Goal: Information Seeking & Learning: Learn about a topic

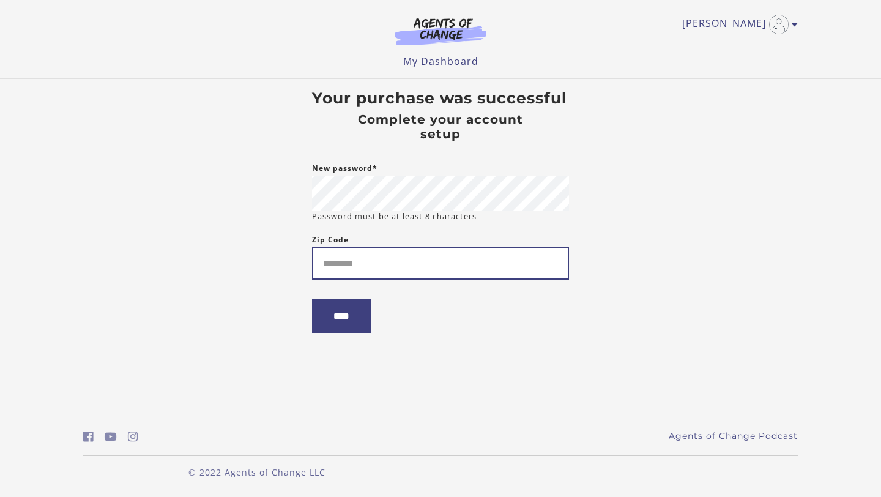
click at [456, 272] on input "Zip Code" at bounding box center [440, 263] width 257 height 32
type input "*"
type input "*****"
click at [335, 324] on input "****" at bounding box center [341, 316] width 59 height 34
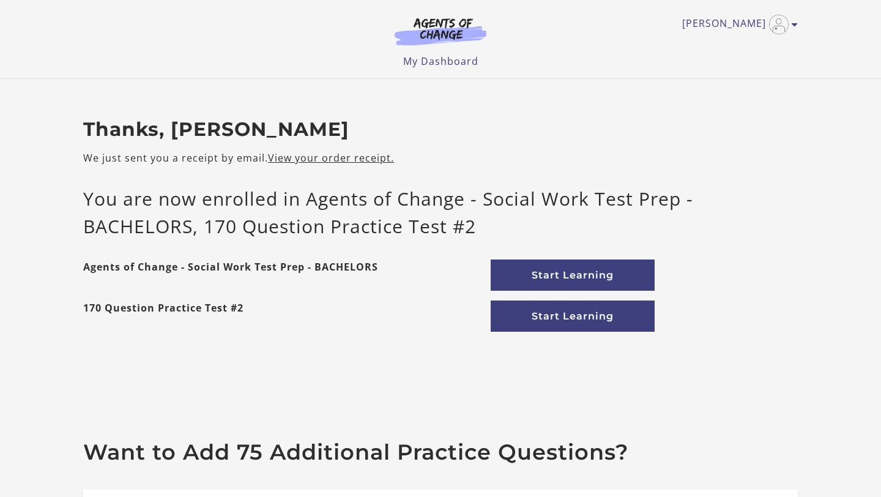
click at [0, 496] on div at bounding box center [0, 497] width 0 height 0
click at [573, 273] on link "Start Learning" at bounding box center [573, 274] width 164 height 31
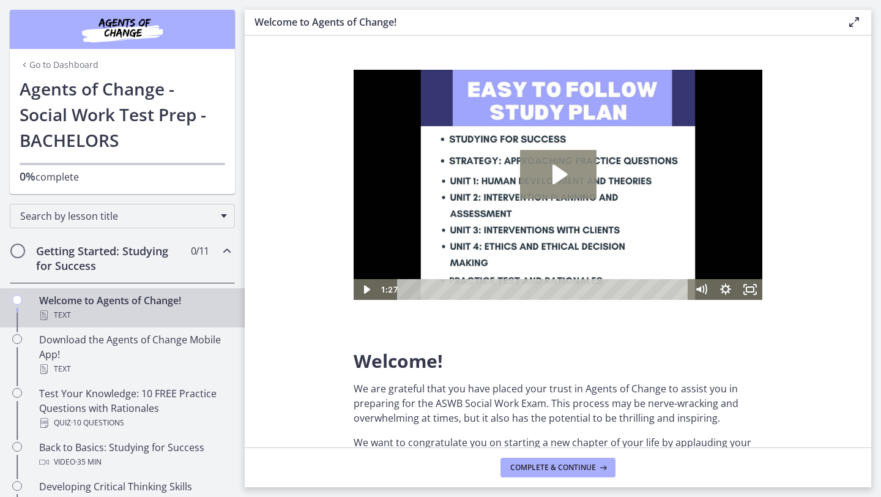
click at [553, 179] on icon "Play Video: c1o6hcmjueu5qasqsu00.mp4" at bounding box center [559, 175] width 15 height 20
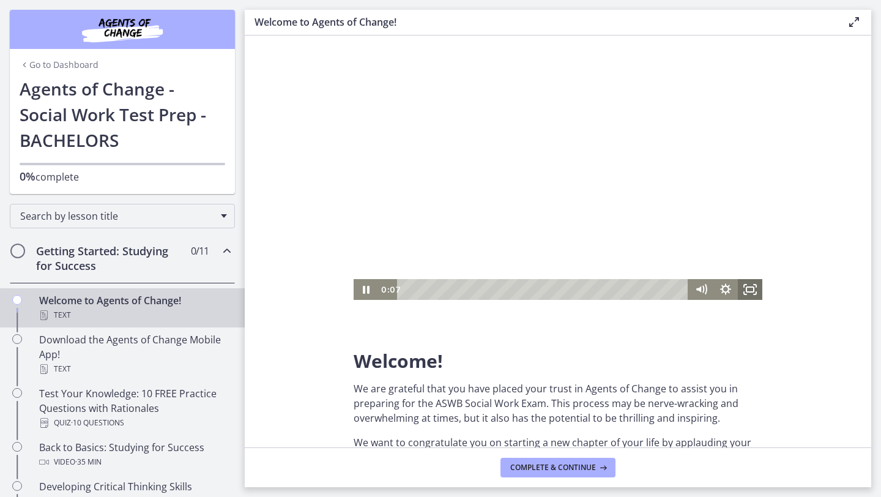
click at [747, 290] on icon "Fullscreen" at bounding box center [750, 289] width 24 height 21
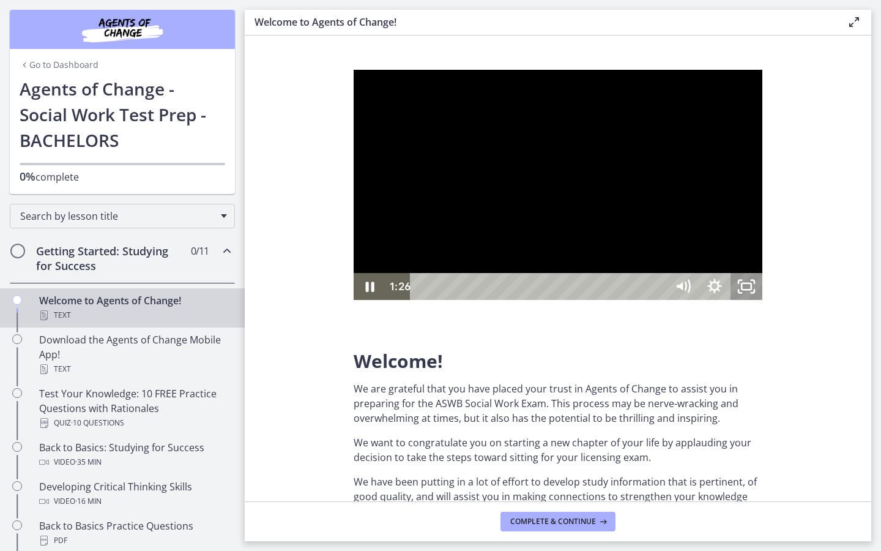
click at [751, 289] on rect "Unfullscreen" at bounding box center [746, 286] width 10 height 6
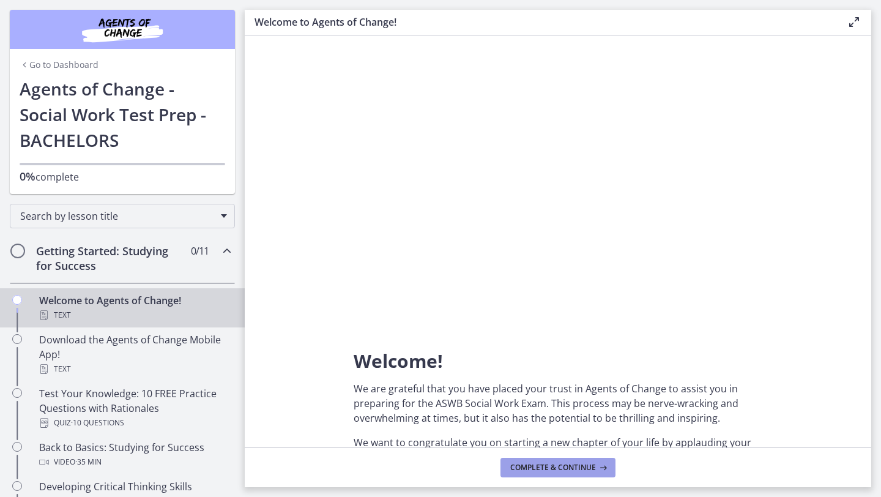
click at [587, 461] on button "Complete & continue" at bounding box center [557, 468] width 115 height 20
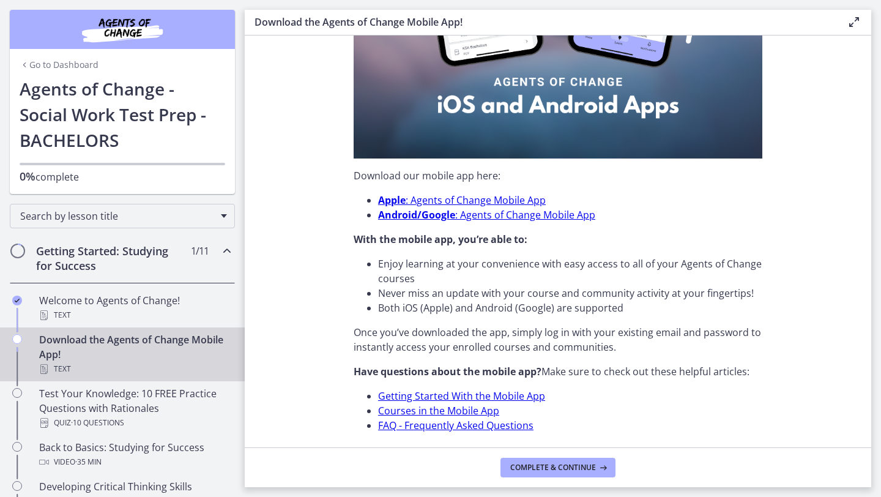
scroll to position [337, 0]
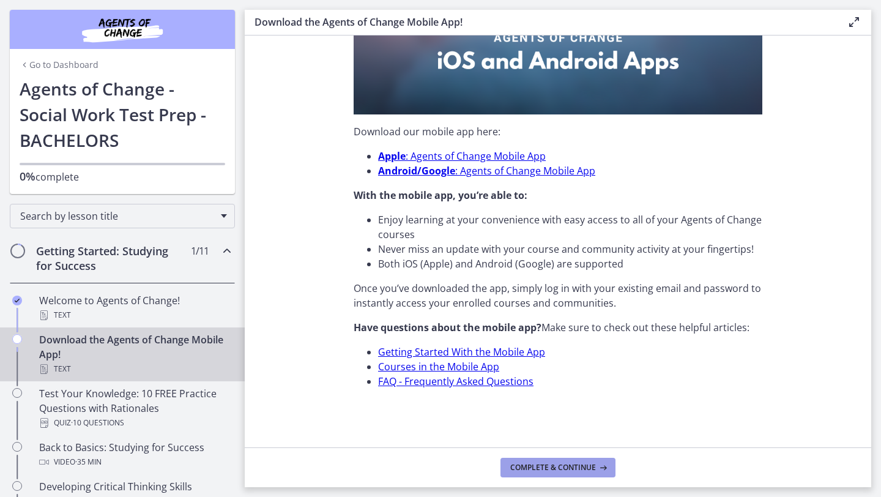
click at [562, 466] on span "Complete & continue" at bounding box center [553, 467] width 86 height 10
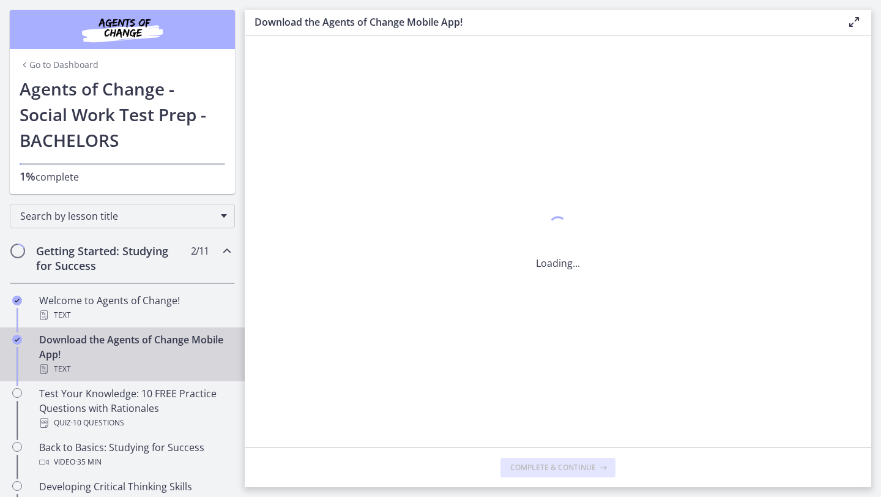
scroll to position [0, 0]
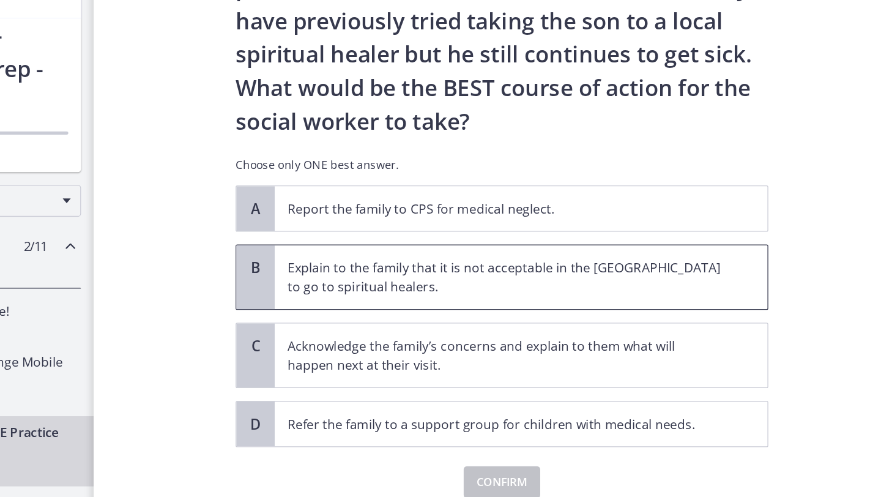
scroll to position [196, 0]
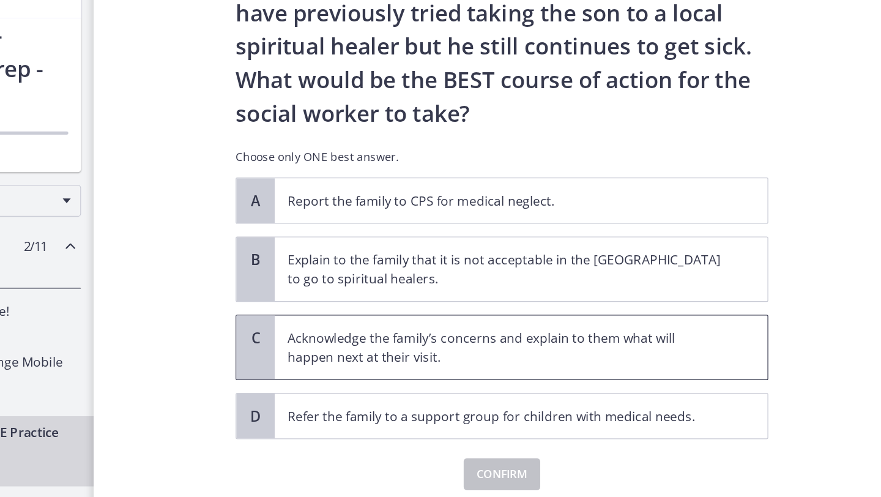
click at [532, 333] on p "Acknowledge the family’s concerns and explain to them what will happen next at …" at bounding box center [560, 328] width 334 height 29
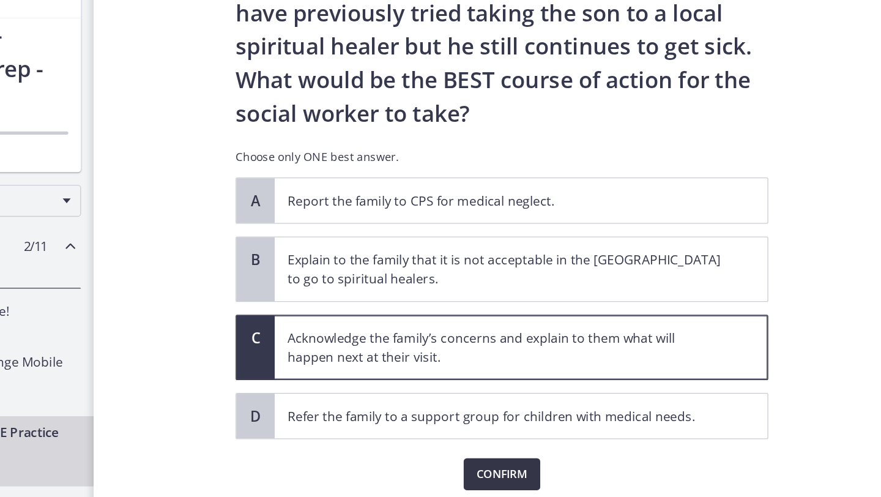
click at [548, 425] on span "Confirm" at bounding box center [557, 425] width 39 height 15
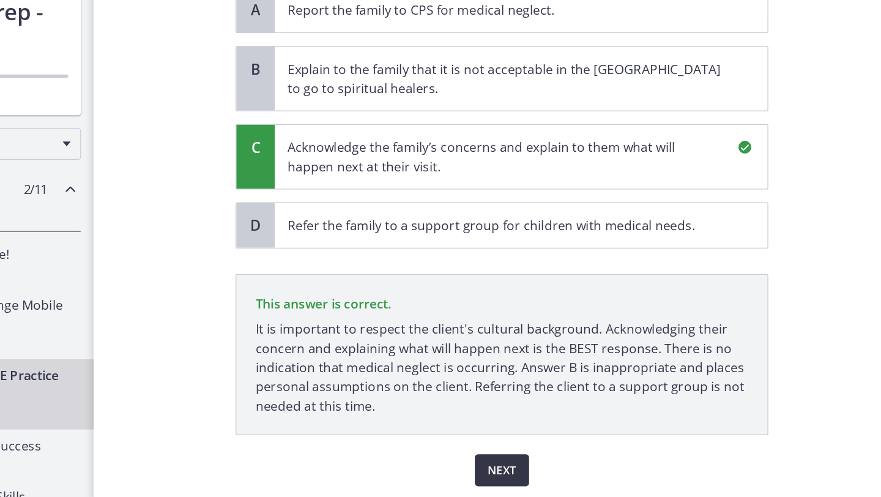
scroll to position [339, 0]
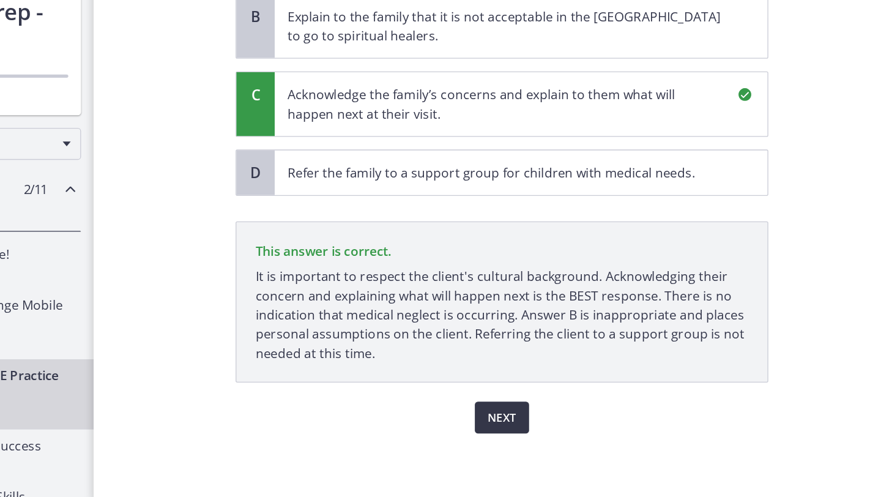
click at [555, 428] on span "Next" at bounding box center [558, 425] width 22 height 15
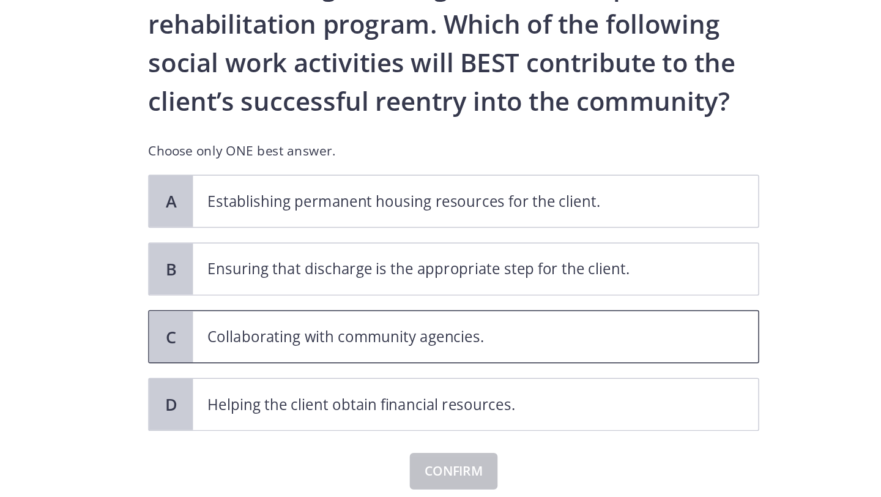
scroll to position [0, 0]
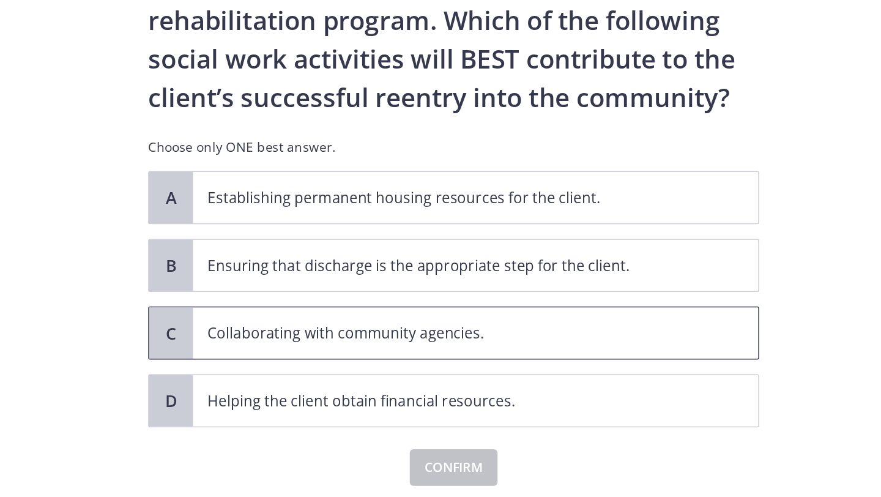
click at [499, 347] on p "Collaborating with community agencies." at bounding box center [560, 348] width 334 height 15
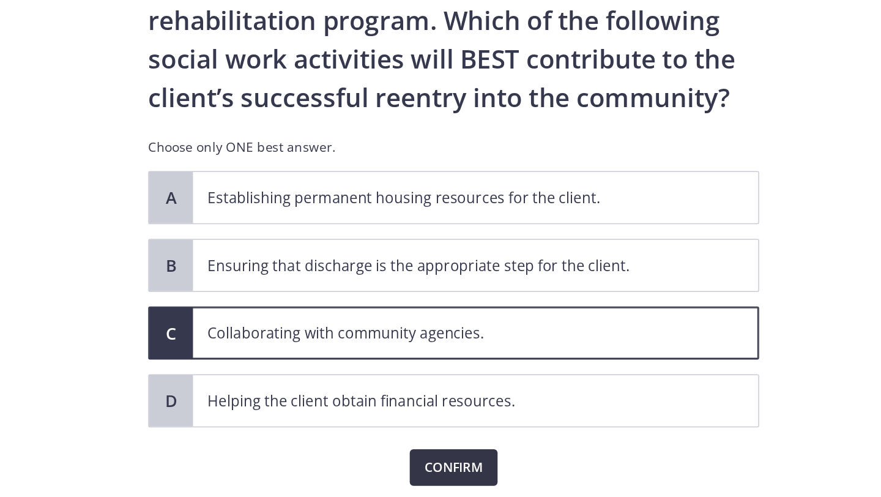
click at [564, 439] on span "Confirm" at bounding box center [557, 438] width 39 height 15
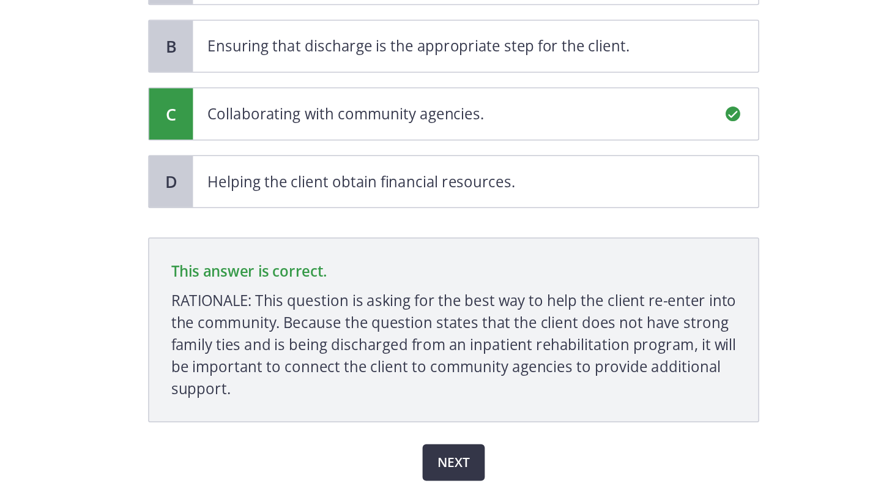
scroll to position [155, 0]
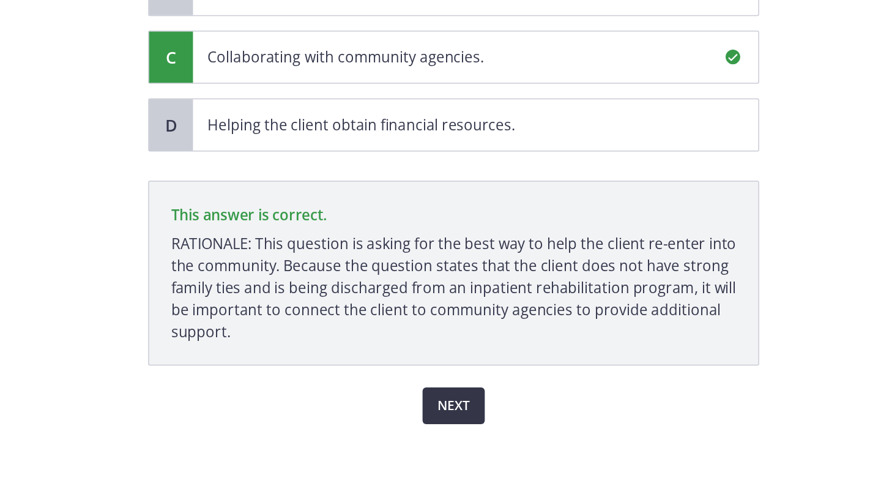
click at [563, 429] on span "Next" at bounding box center [558, 425] width 22 height 15
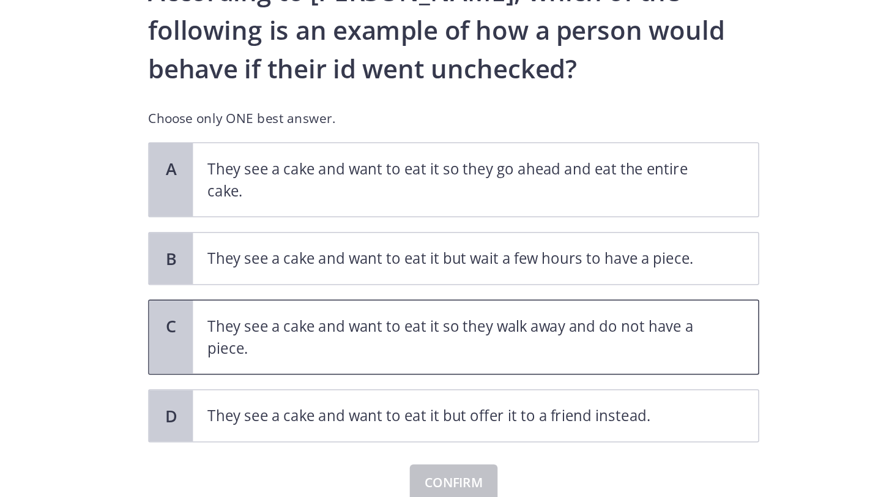
click at [478, 306] on p "They see a cake and want to eat it so they walk away and do not have a piece." at bounding box center [560, 318] width 334 height 29
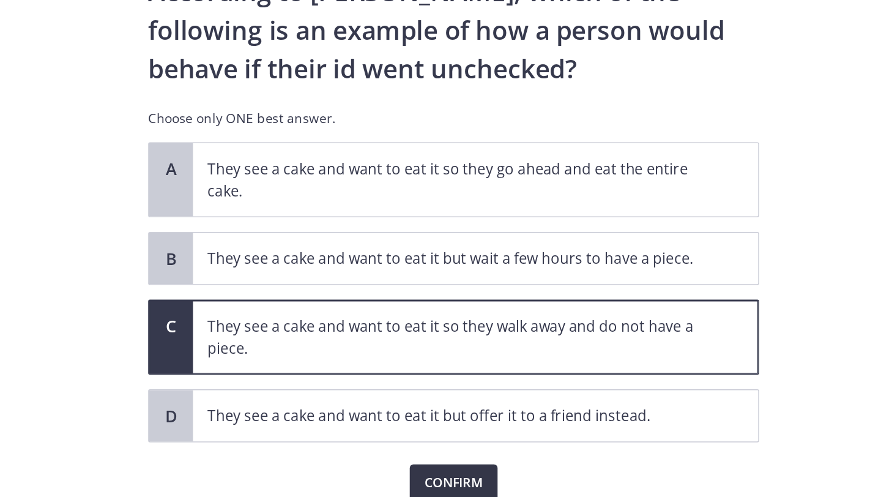
click at [547, 410] on span "Confirm" at bounding box center [557, 416] width 39 height 15
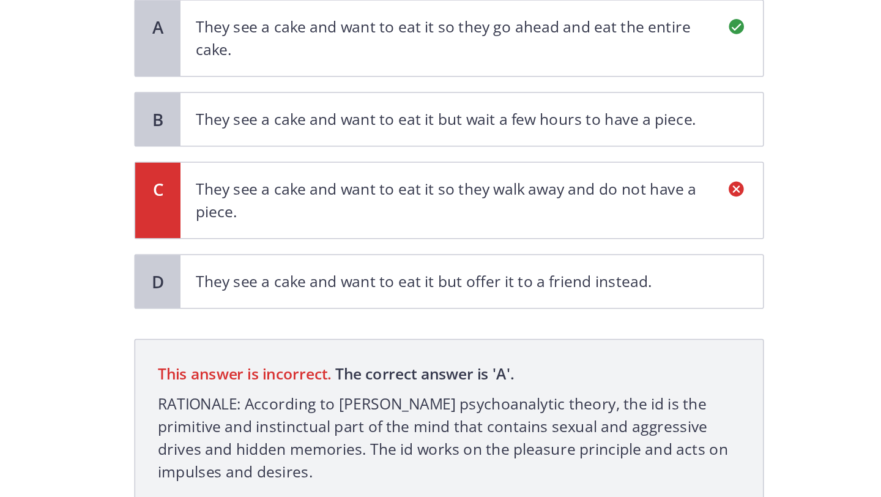
scroll to position [119, 0]
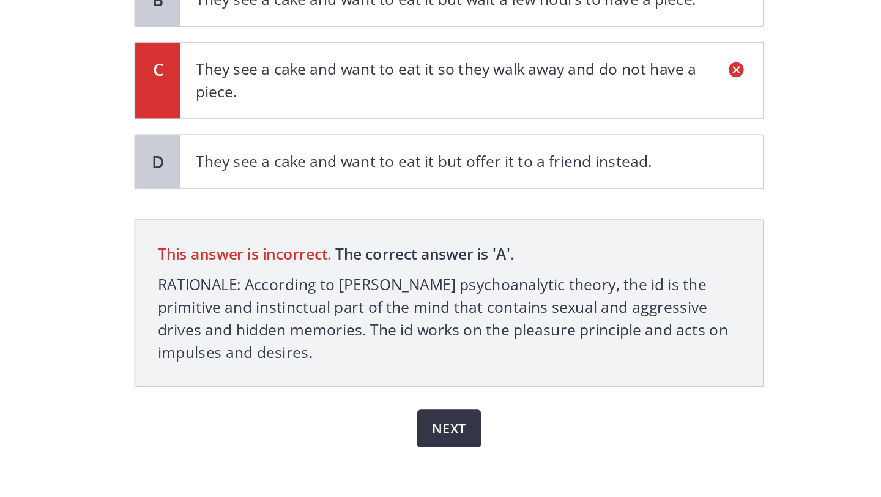
click at [554, 425] on span "Next" at bounding box center [558, 425] width 22 height 15
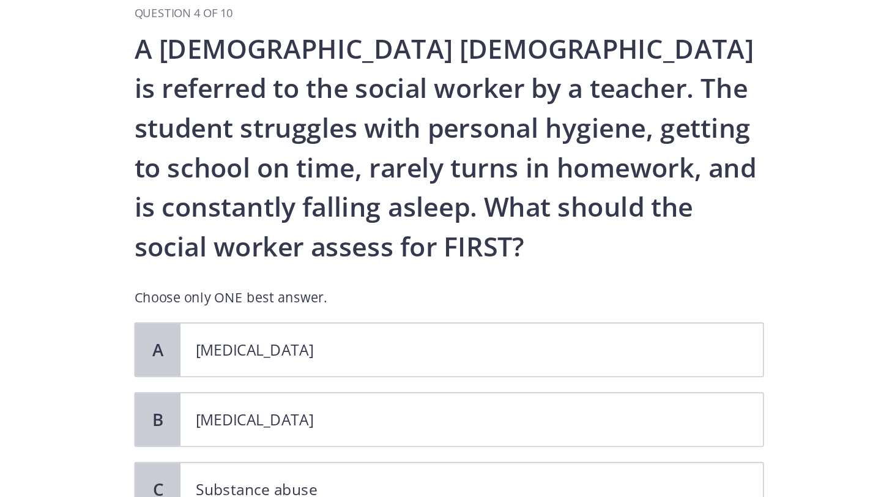
scroll to position [38, 0]
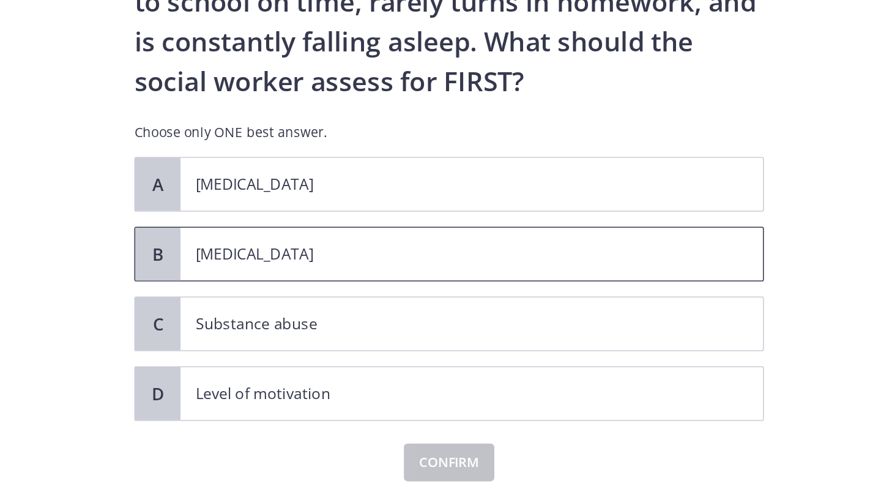
click at [477, 298] on span "[MEDICAL_DATA]" at bounding box center [573, 290] width 378 height 34
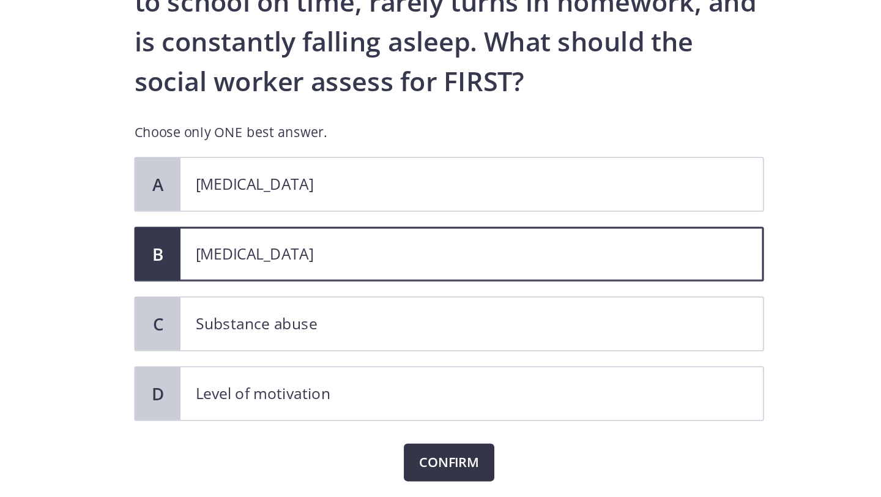
click at [557, 421] on span "Confirm" at bounding box center [557, 425] width 39 height 15
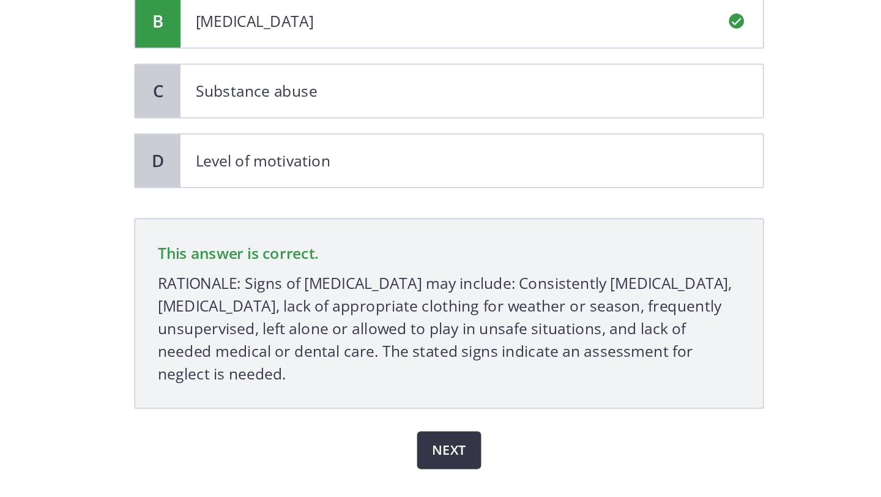
scroll to position [159, 0]
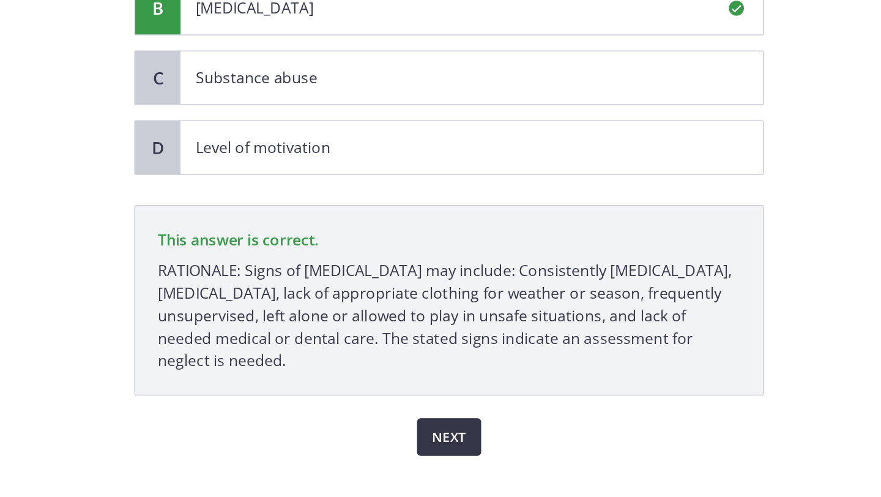
click at [557, 456] on button "Next" at bounding box center [558, 448] width 42 height 24
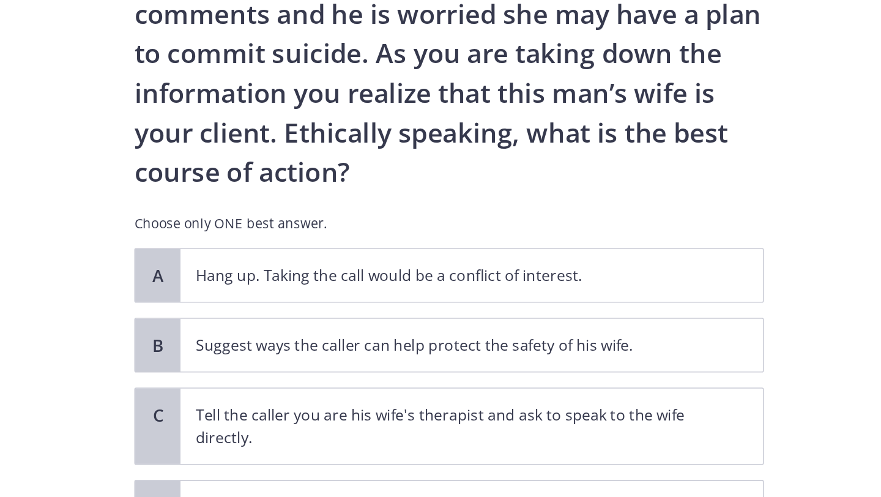
scroll to position [119, 0]
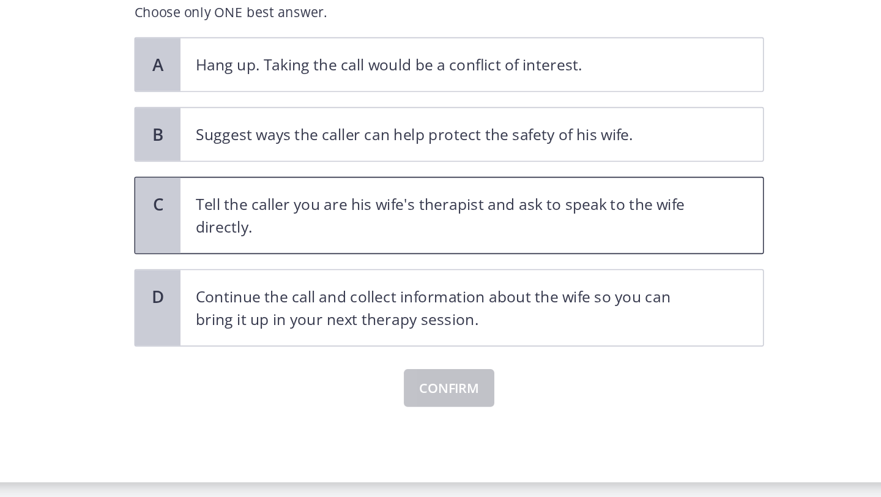
click at [488, 317] on p "Tell the caller you are his wife's therapist and ask to speak to the wife direc…" at bounding box center [560, 313] width 334 height 29
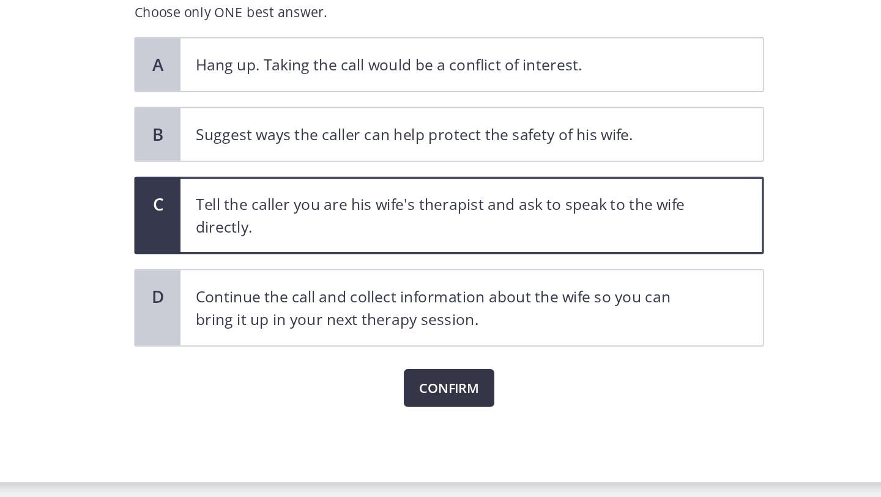
click at [549, 425] on span "Confirm" at bounding box center [557, 425] width 39 height 15
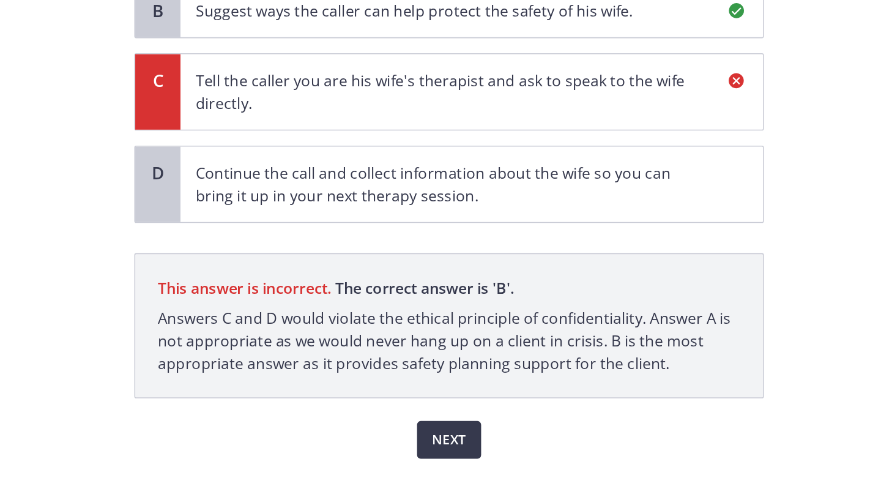
scroll to position [221, 0]
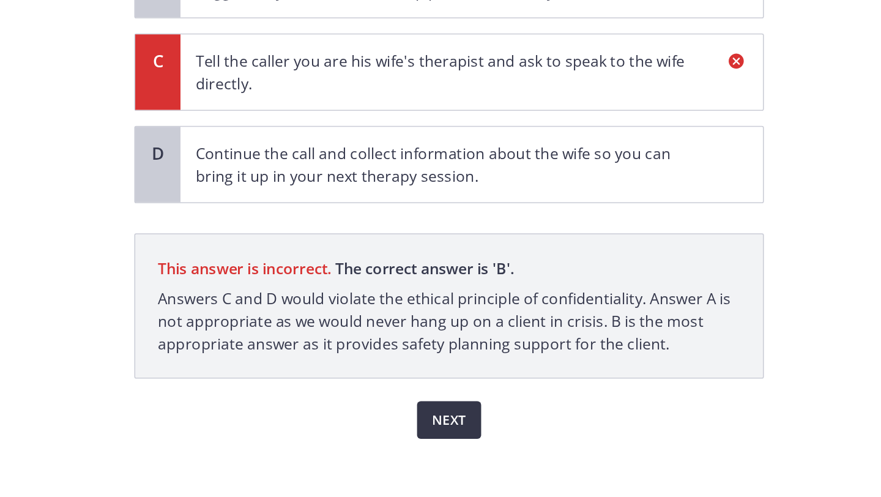
click at [559, 443] on span "Next" at bounding box center [558, 436] width 22 height 15
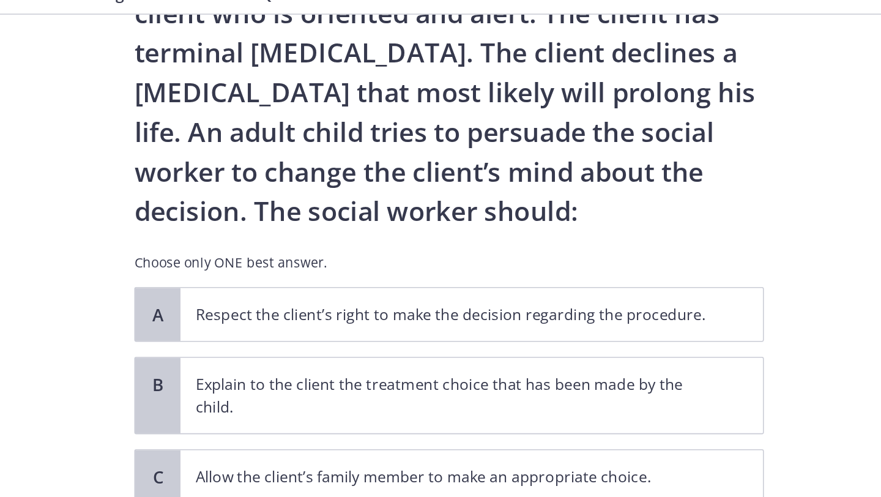
scroll to position [93, 0]
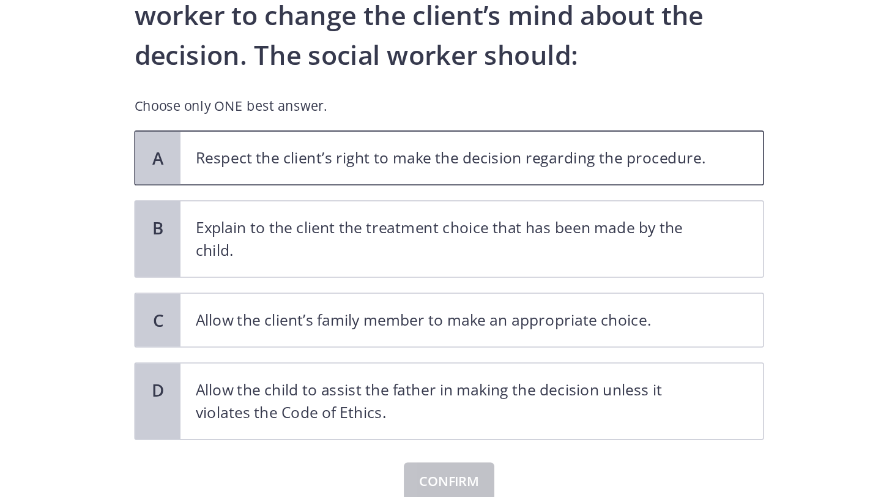
click at [477, 221] on p "Respect the client’s right to make the decision regarding the procedure." at bounding box center [560, 216] width 334 height 15
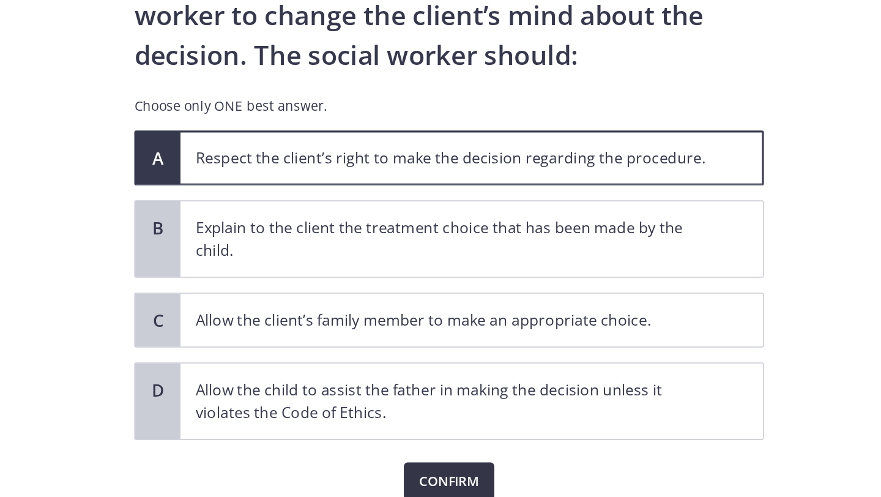
click at [555, 421] on span "Confirm" at bounding box center [557, 425] width 39 height 15
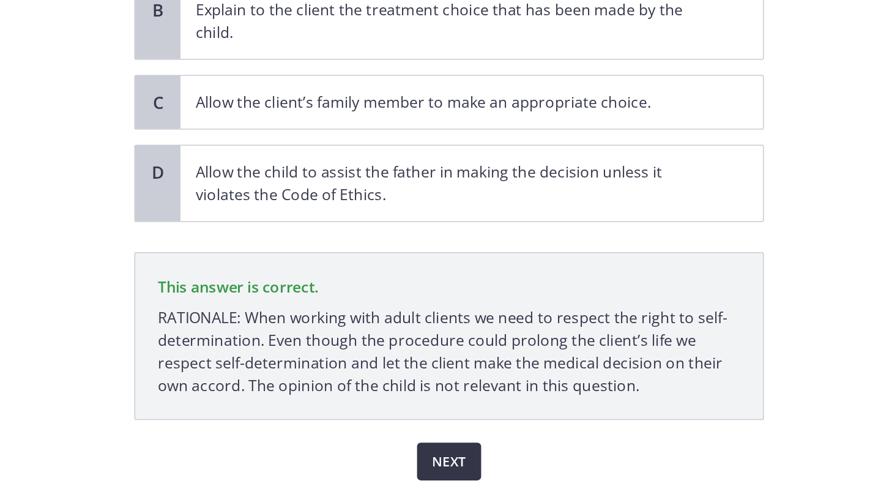
scroll to position [221, 0]
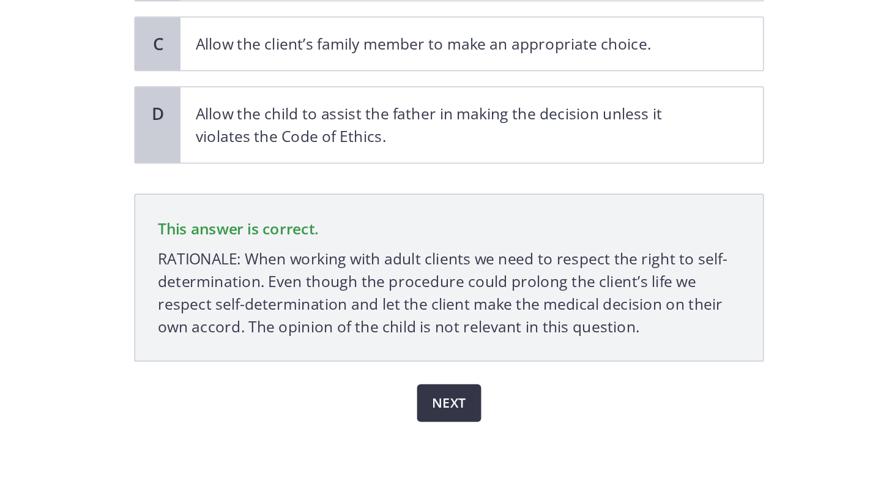
click at [552, 432] on span "Next" at bounding box center [558, 425] width 22 height 15
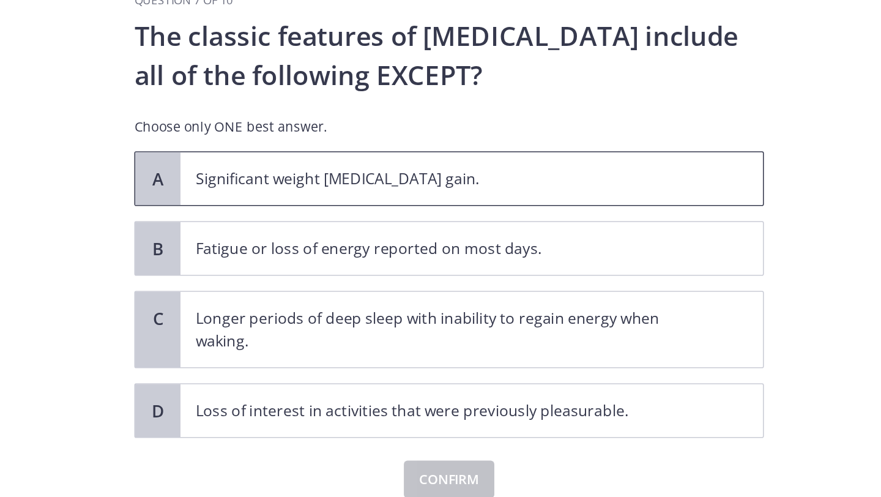
click at [492, 191] on span "Significant weight [MEDICAL_DATA] gain." at bounding box center [573, 180] width 378 height 34
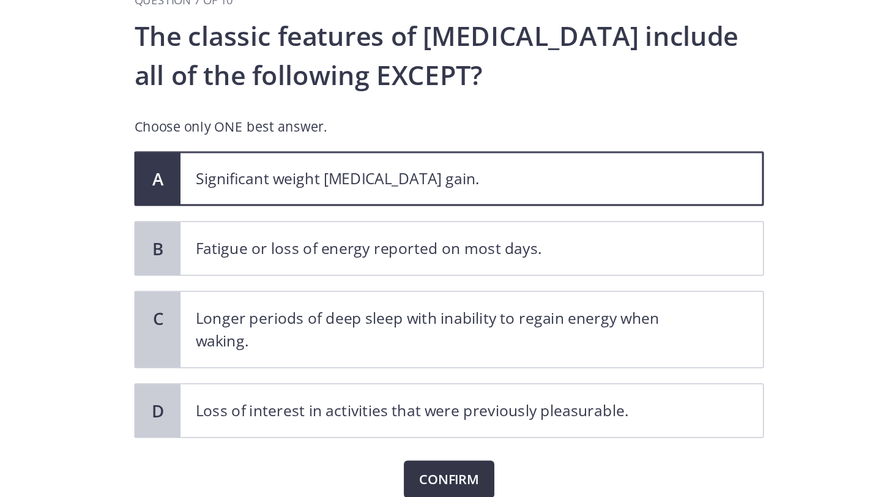
click at [554, 373] on span "Confirm" at bounding box center [557, 375] width 39 height 15
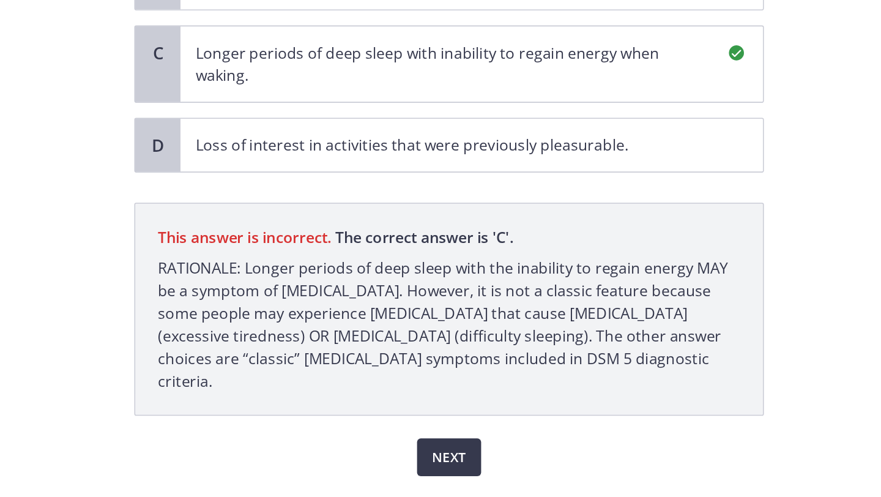
scroll to position [89, 0]
click at [562, 437] on span "Next" at bounding box center [558, 444] width 22 height 15
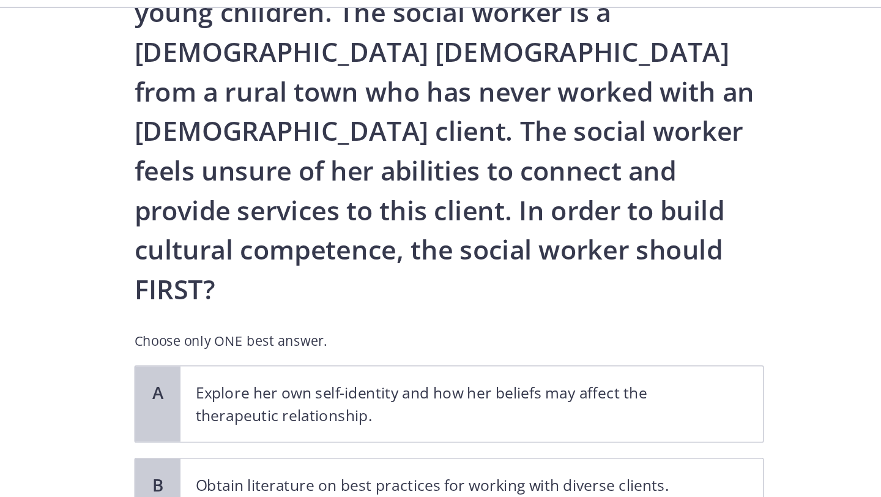
scroll to position [130, 0]
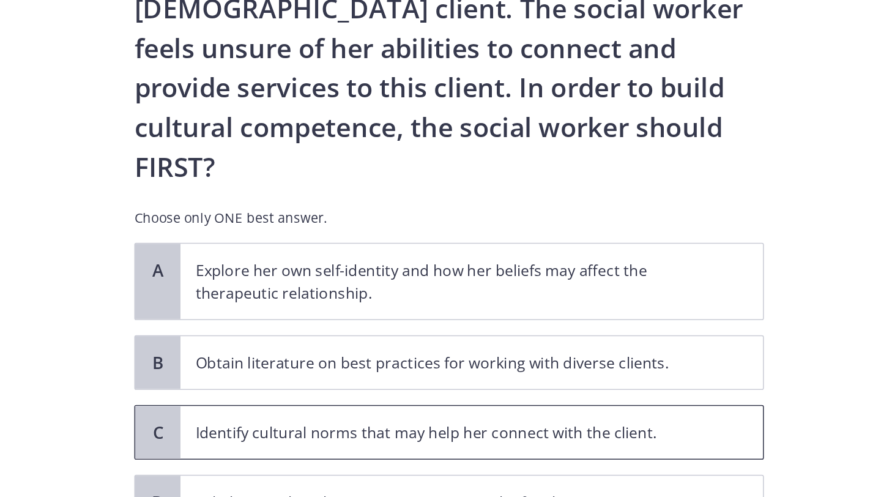
click at [504, 370] on span "Identify cultural norms that may help her connect with the client." at bounding box center [573, 387] width 378 height 34
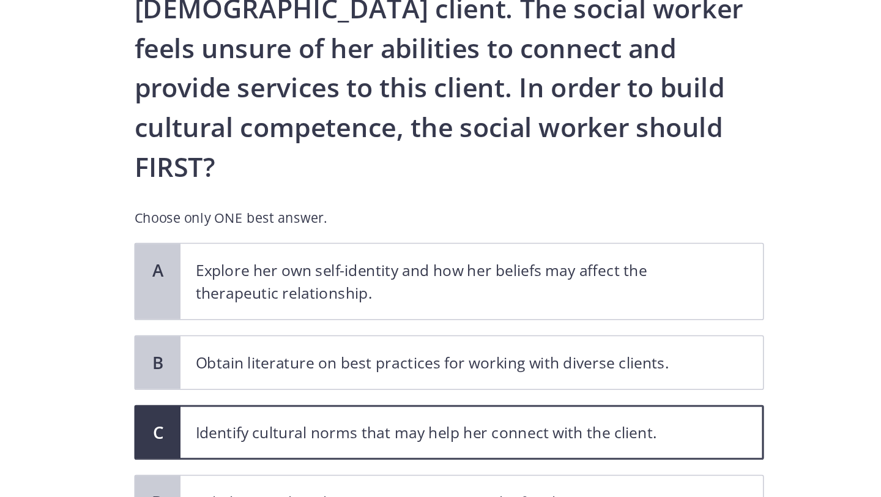
click at [554, 470] on span "Confirm" at bounding box center [557, 477] width 39 height 15
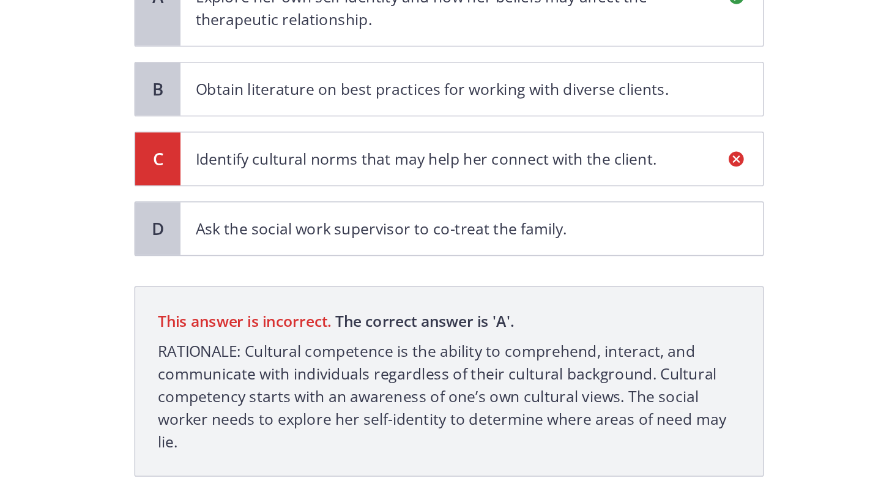
scroll to position [273, 0]
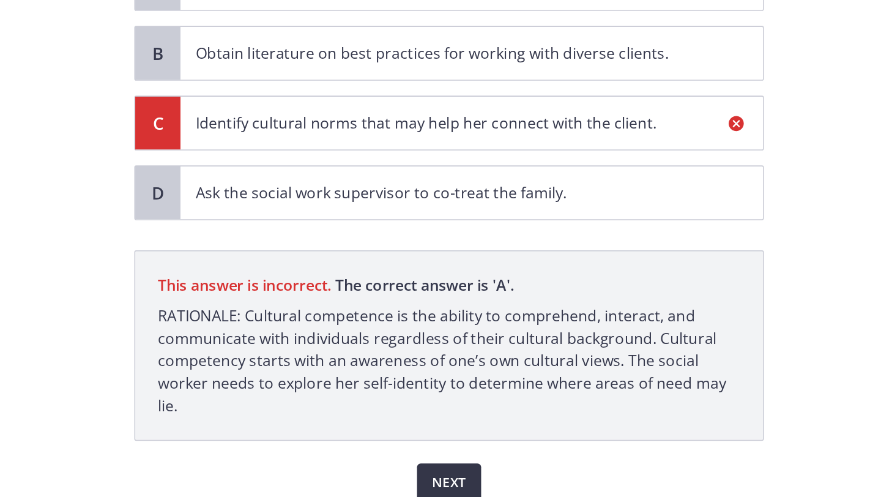
click at [556, 470] on span "Next" at bounding box center [558, 477] width 22 height 15
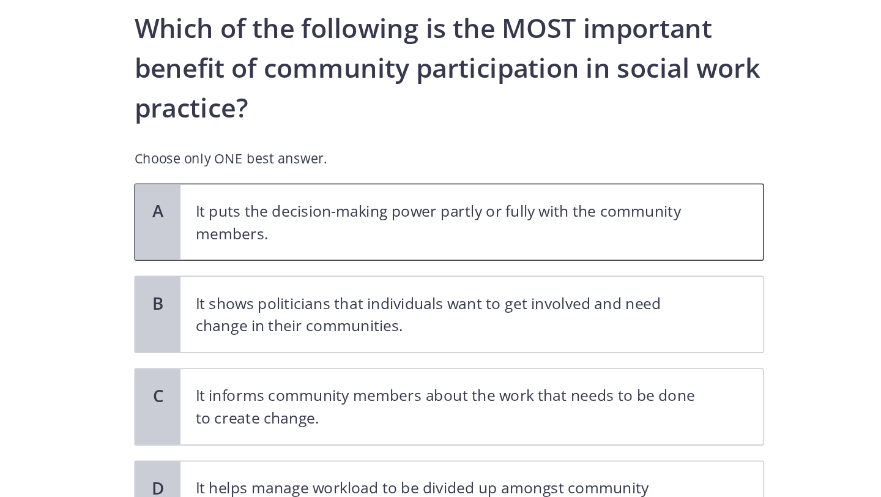
scroll to position [20, 0]
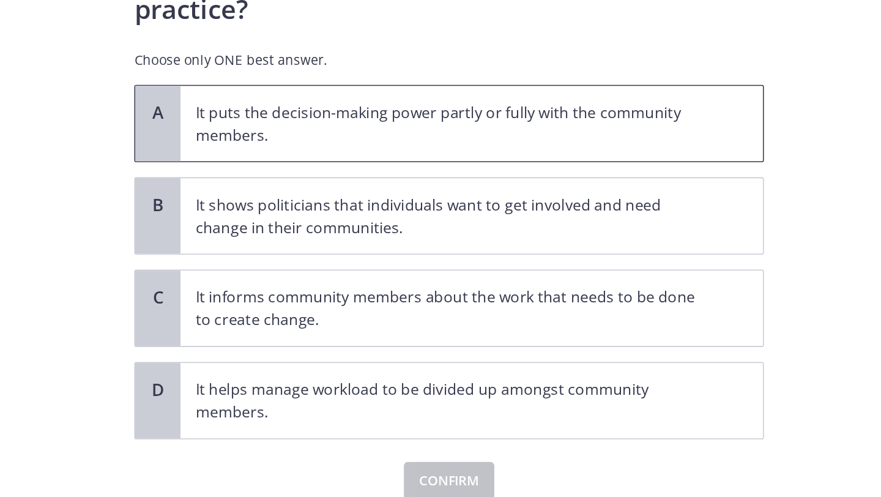
click at [522, 189] on p "It puts the decision-making power partly or fully with the community members." at bounding box center [560, 193] width 334 height 29
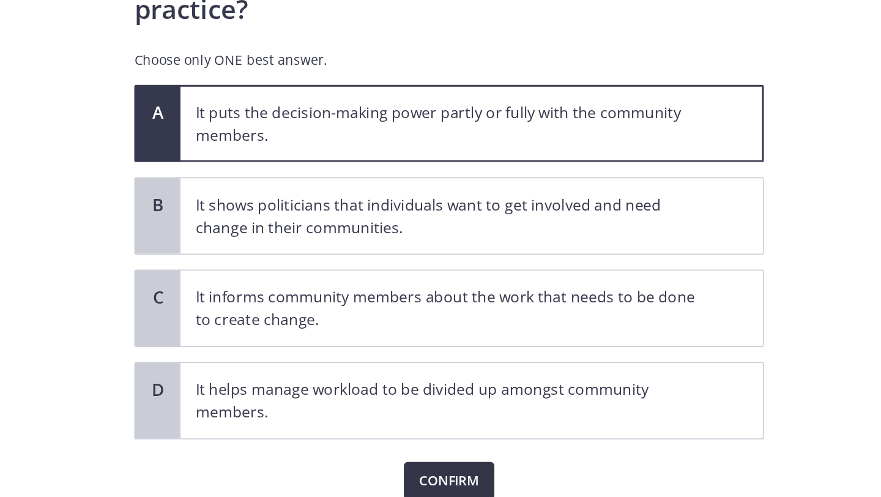
click at [563, 436] on button "Confirm" at bounding box center [558, 426] width 59 height 24
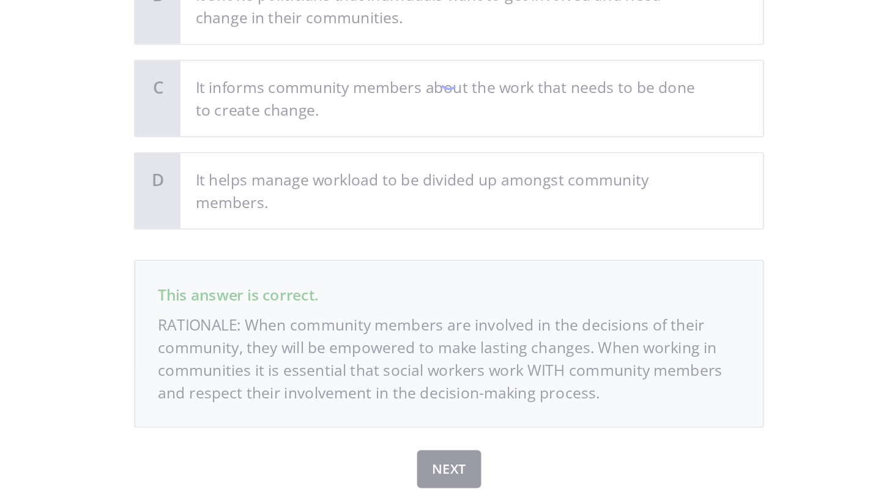
scroll to position [148, 0]
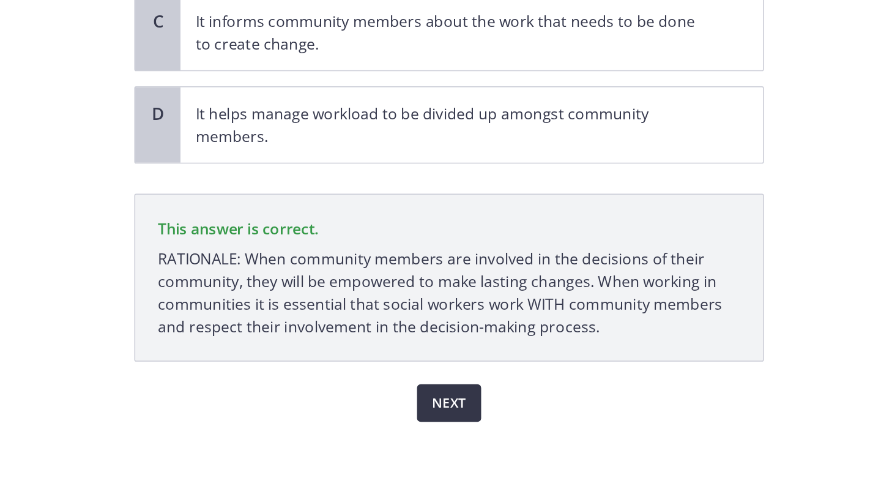
click at [554, 429] on span "Next" at bounding box center [558, 425] width 22 height 15
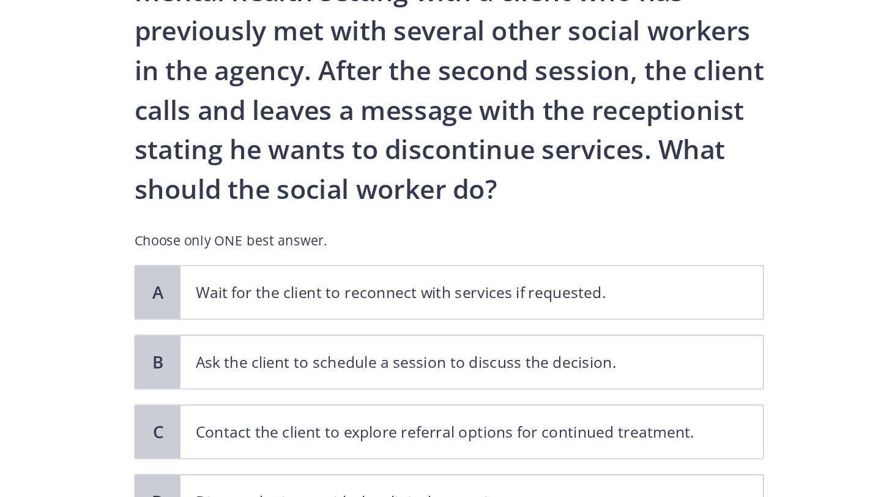
scroll to position [64, 0]
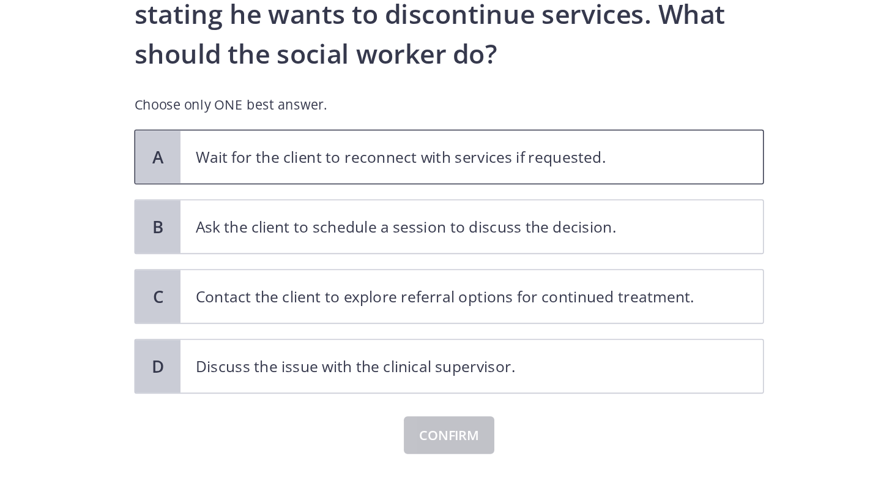
click at [538, 257] on span "Wait for the client to reconnect with services if requested." at bounding box center [573, 245] width 378 height 34
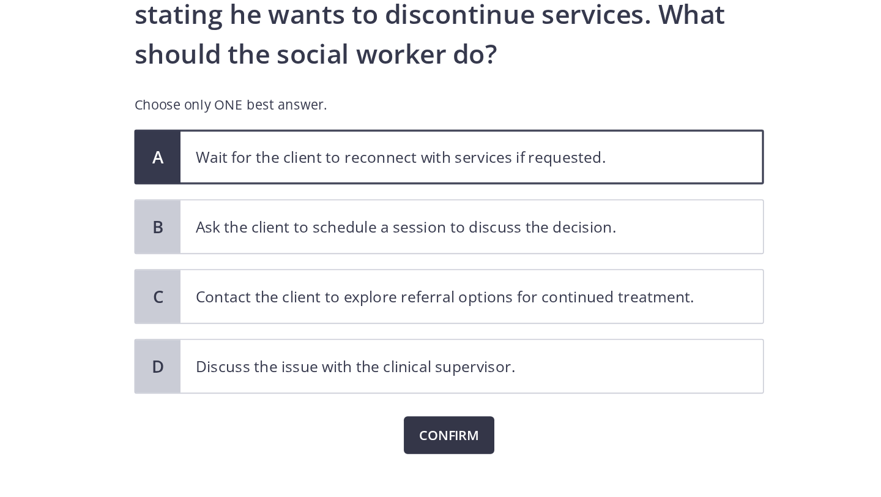
click at [570, 425] on span "Confirm" at bounding box center [557, 425] width 39 height 15
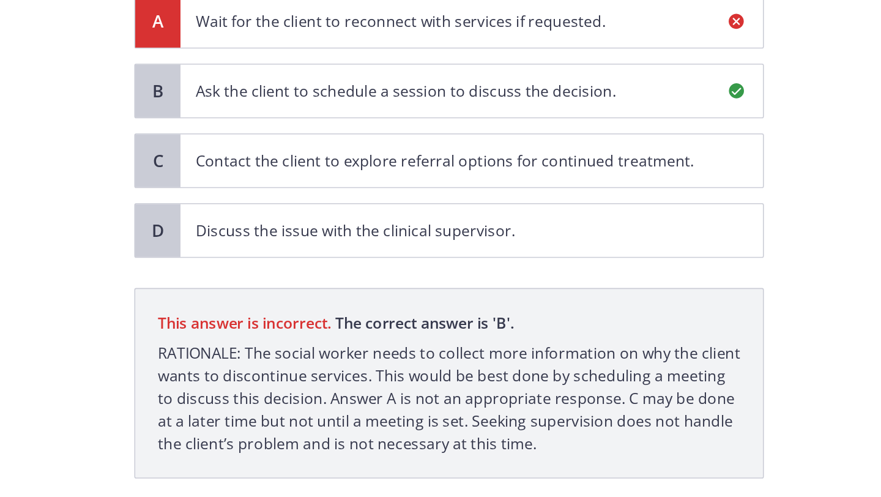
scroll to position [113, 0]
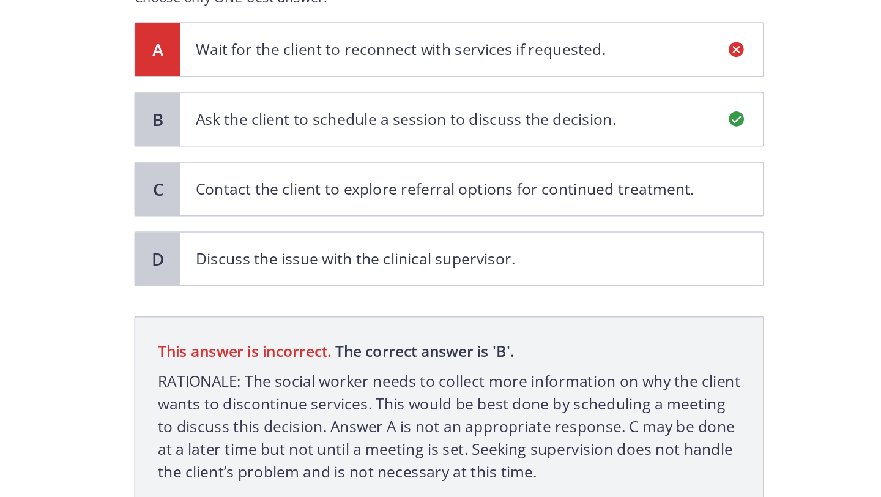
click at [538, 240] on p "Ask the client to schedule a session to discuss the decision." at bounding box center [560, 241] width 334 height 15
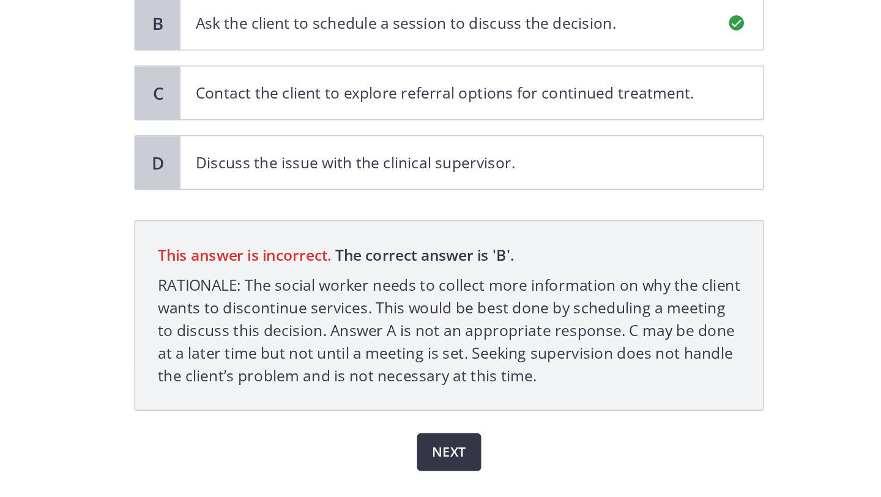
scroll to position [176, 0]
click at [559, 458] on span "Next" at bounding box center [558, 457] width 22 height 15
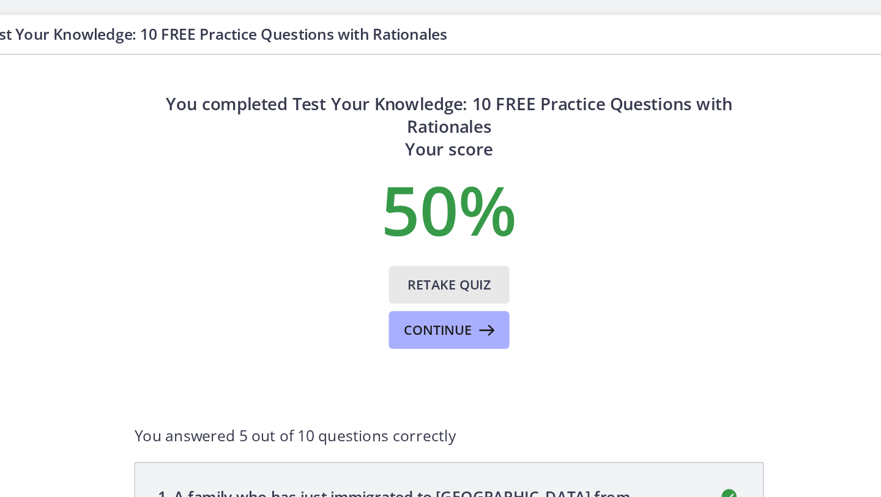
click at [562, 185] on span "Retake Quiz" at bounding box center [558, 184] width 54 height 15
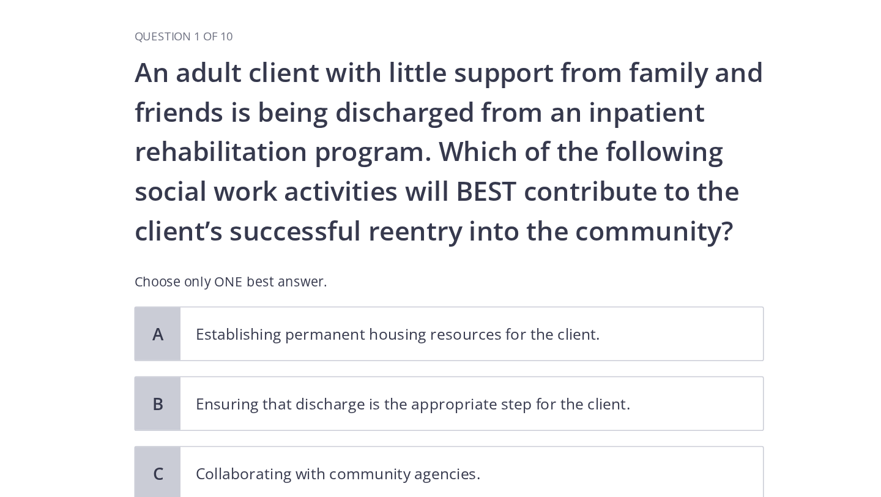
scroll to position [12, 0]
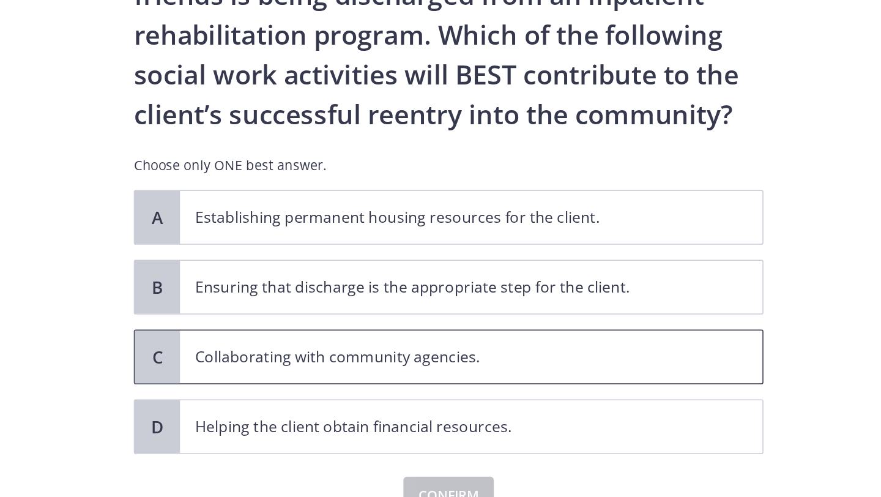
click at [556, 327] on span "Collaborating with community agencies." at bounding box center [573, 336] width 378 height 34
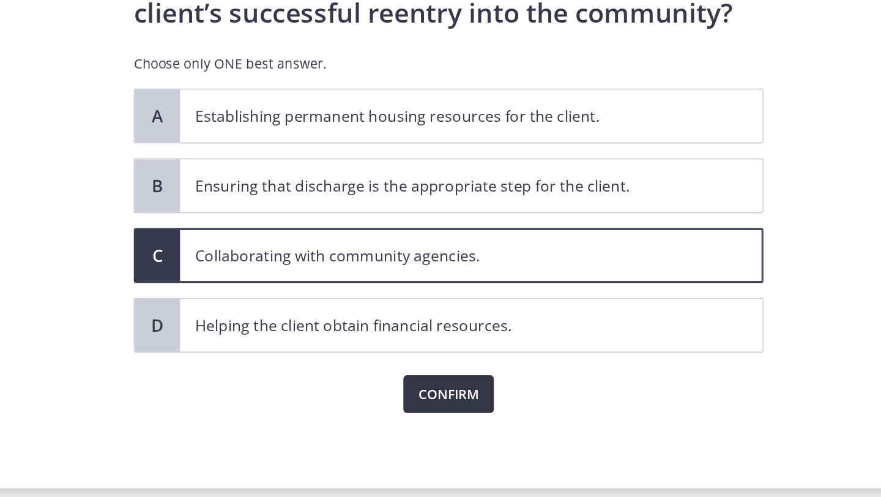
click at [557, 426] on span "Confirm" at bounding box center [557, 425] width 39 height 15
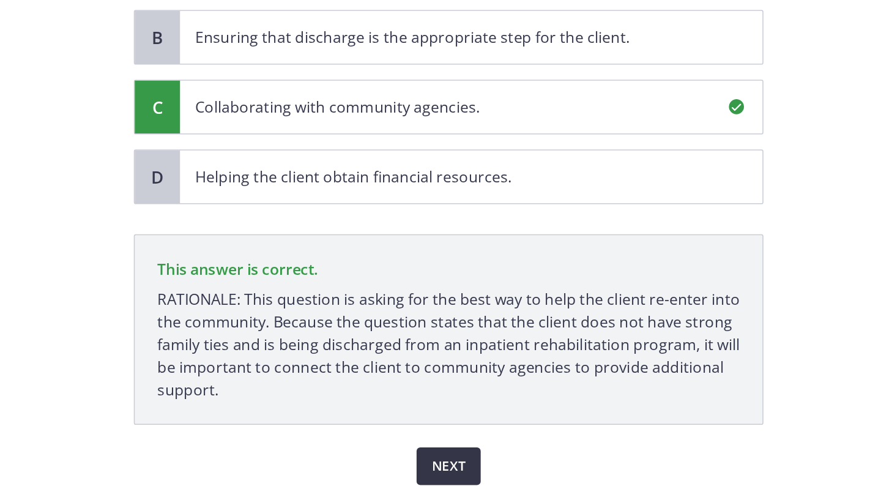
scroll to position [155, 0]
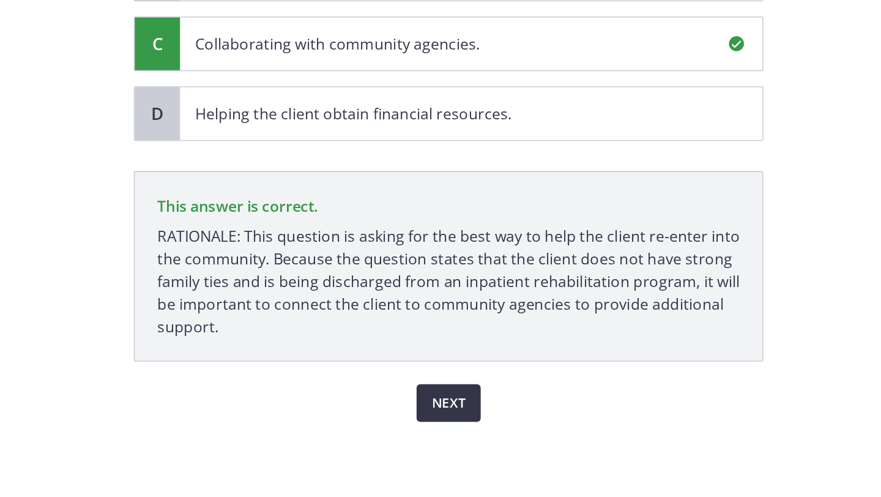
click at [560, 429] on span "Next" at bounding box center [558, 425] width 22 height 15
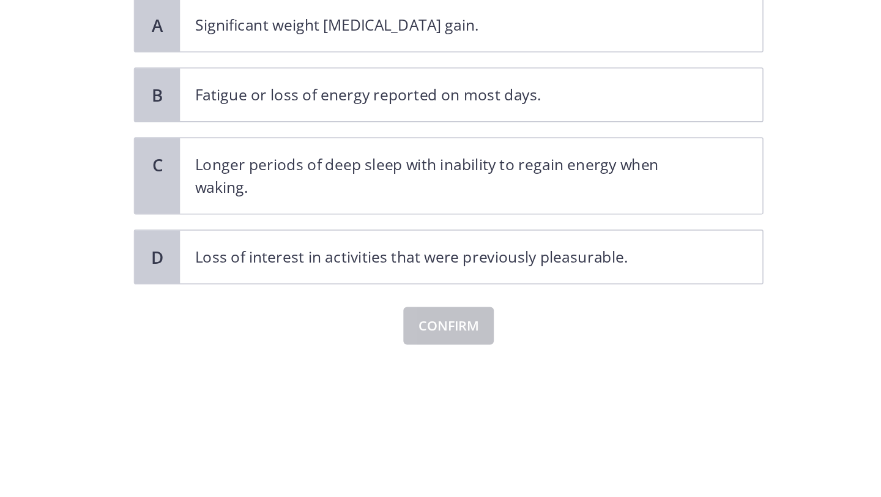
scroll to position [0, 0]
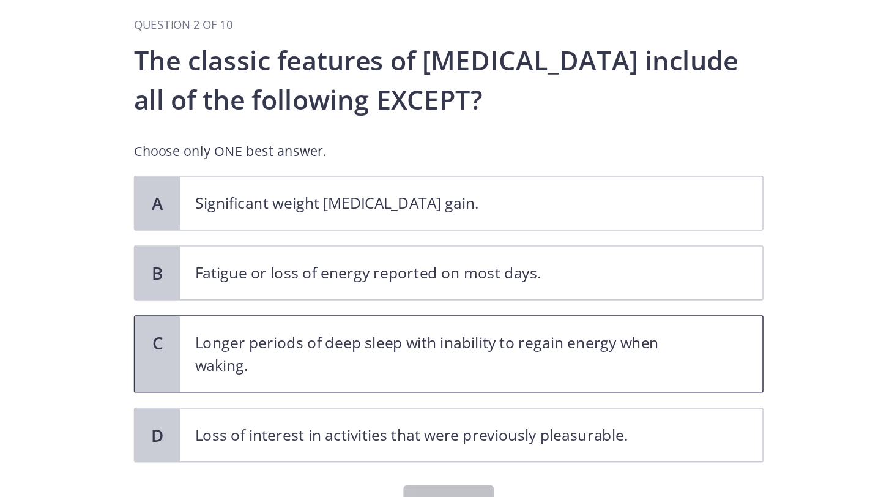
click at [538, 276] on p "Longer periods of deep sleep with inability to regain energy when waking." at bounding box center [560, 278] width 334 height 29
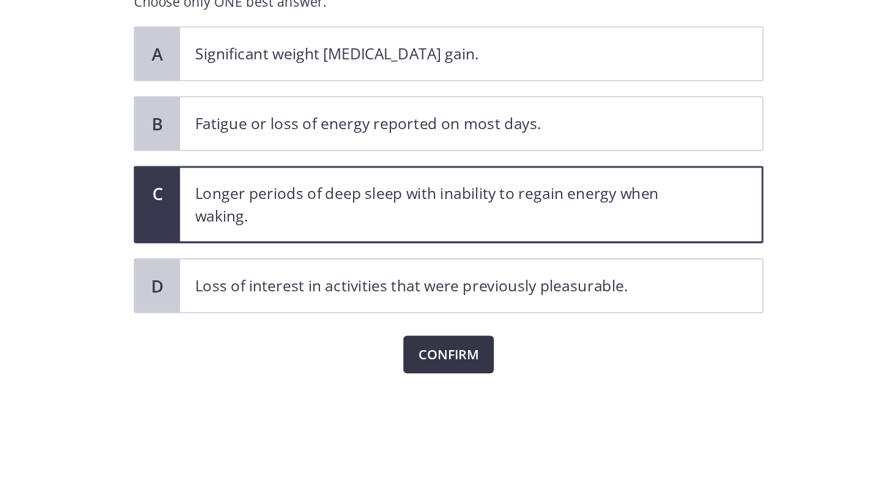
click at [552, 380] on span "Confirm" at bounding box center [557, 375] width 39 height 15
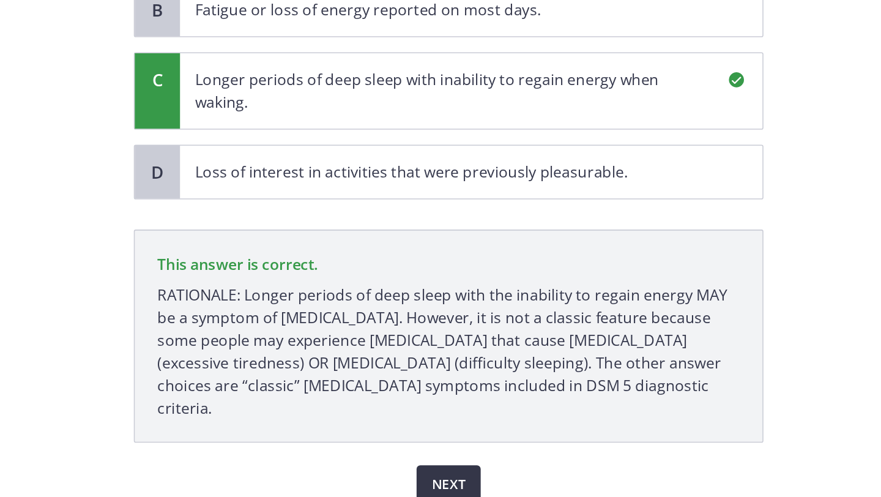
scroll to position [93, 0]
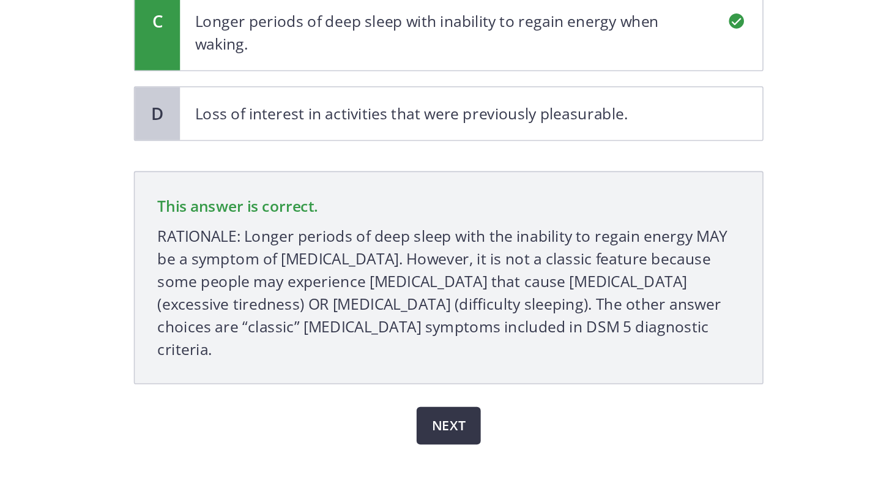
click at [555, 436] on button "Next" at bounding box center [558, 440] width 42 height 24
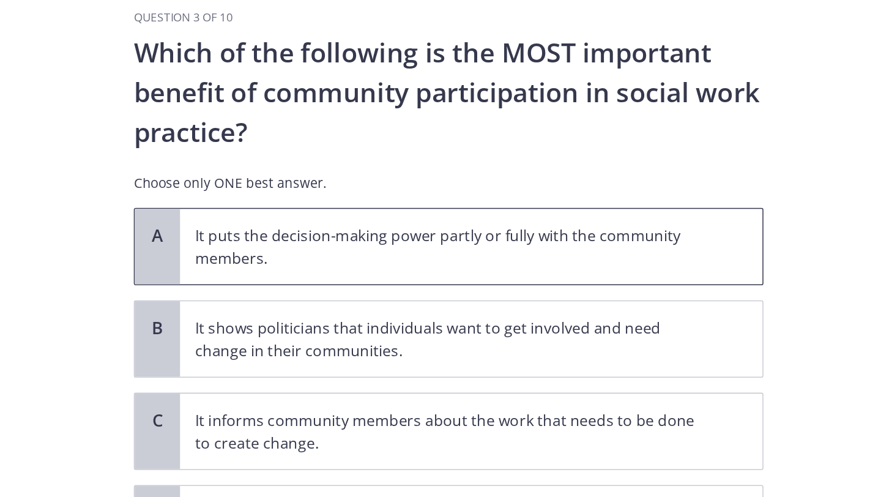
click at [505, 218] on p "It puts the decision-making power partly or fully with the community members." at bounding box center [560, 213] width 334 height 29
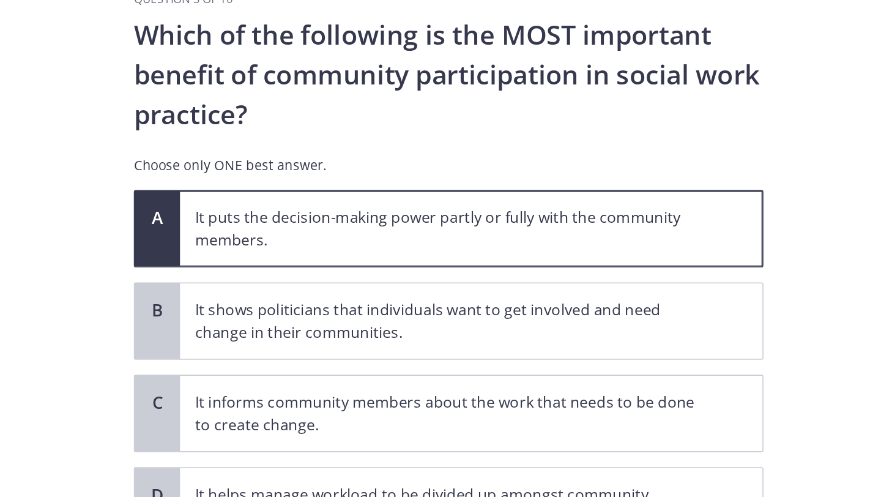
scroll to position [20, 0]
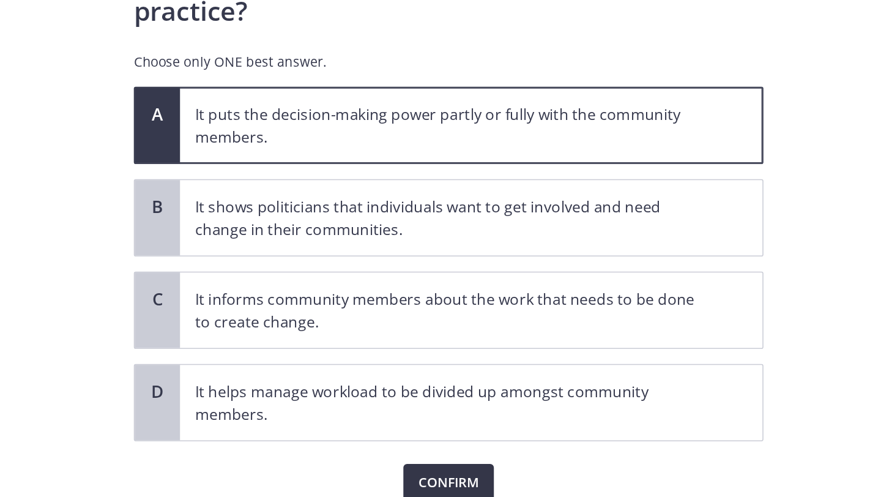
click at [562, 429] on span "Confirm" at bounding box center [557, 425] width 39 height 15
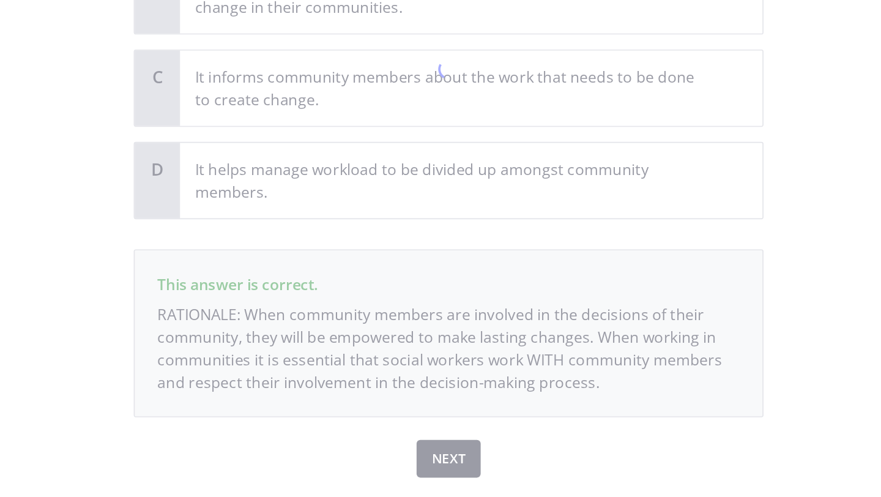
scroll to position [148, 0]
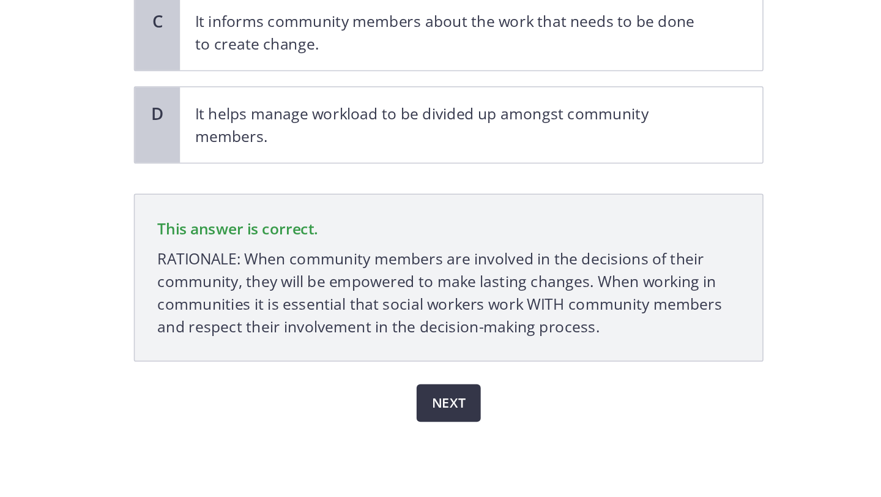
click at [553, 424] on span "Next" at bounding box center [558, 425] width 22 height 15
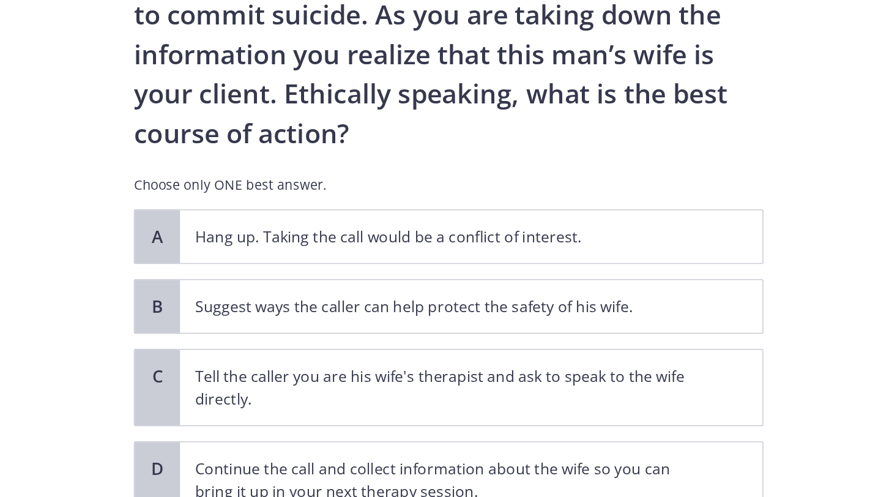
scroll to position [119, 0]
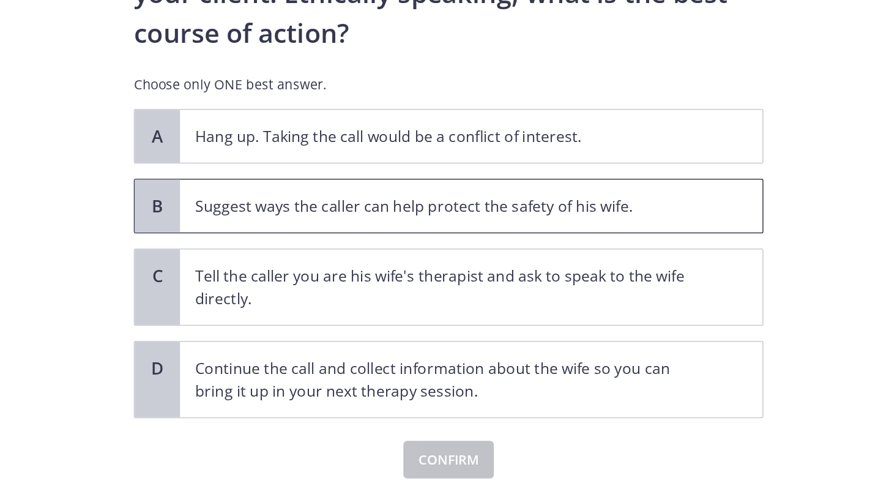
click at [513, 270] on span "Suggest ways the caller can help protect the safety of his wife." at bounding box center [573, 261] width 378 height 34
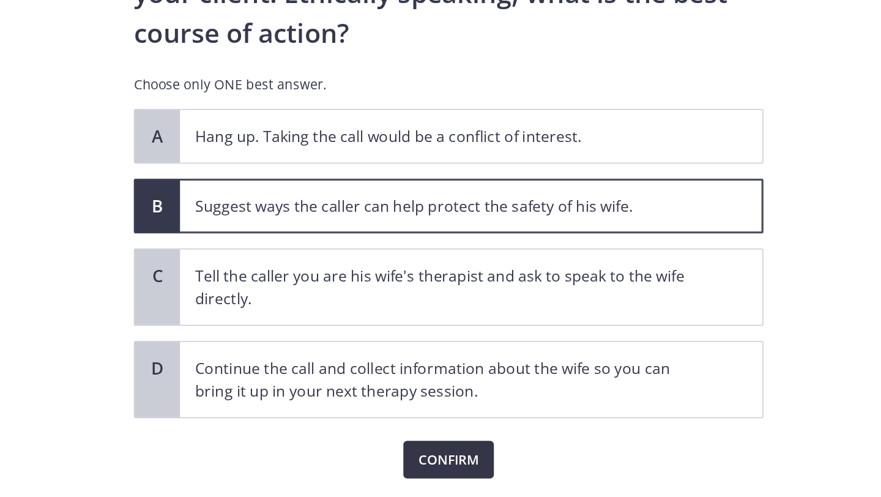
click at [554, 425] on span "Confirm" at bounding box center [557, 425] width 39 height 15
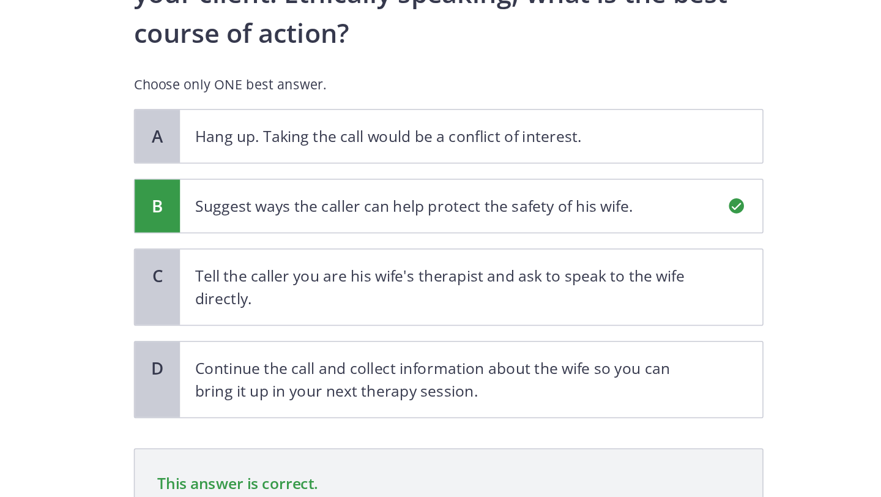
scroll to position [232, 0]
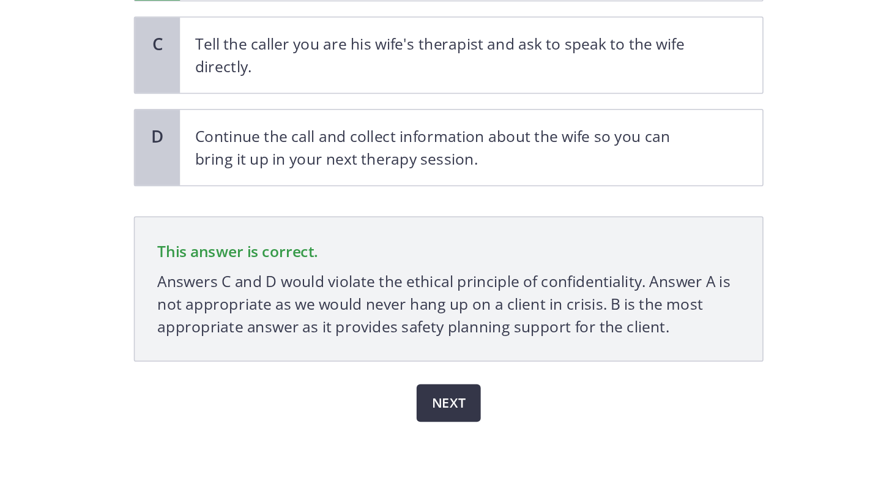
click at [551, 426] on span "Next" at bounding box center [558, 425] width 22 height 15
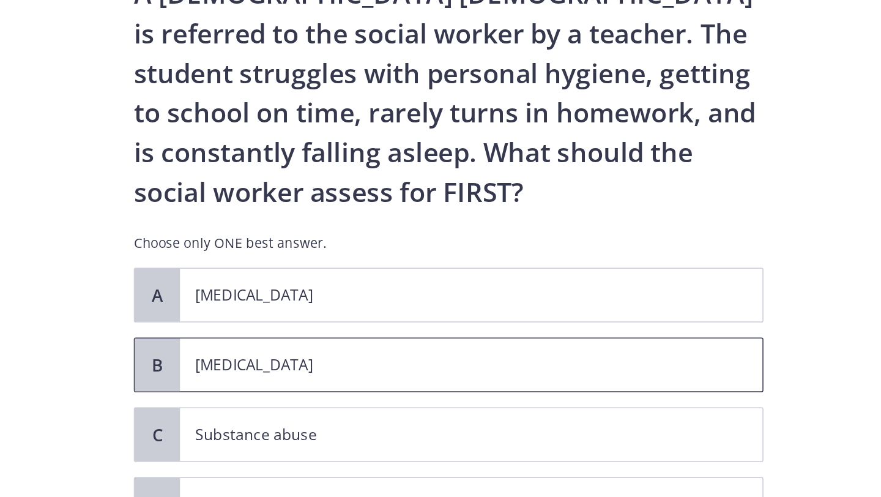
click at [535, 330] on p "[MEDICAL_DATA]" at bounding box center [560, 328] width 334 height 15
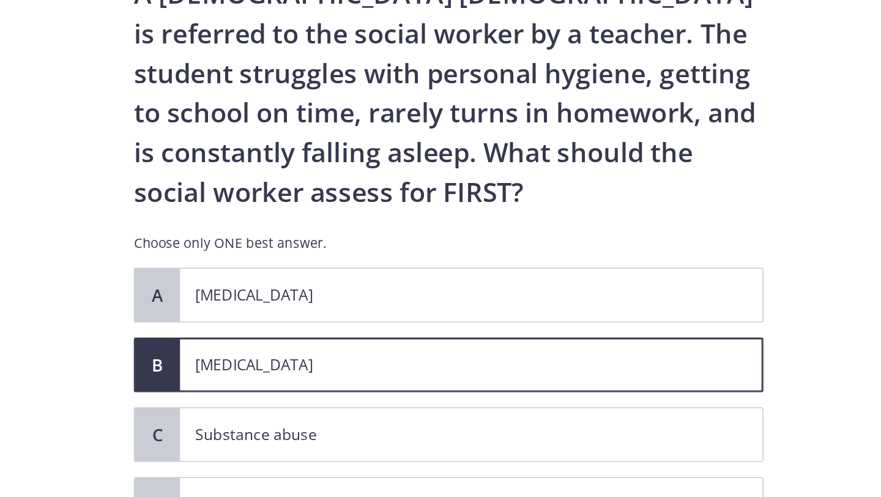
scroll to position [38, 0]
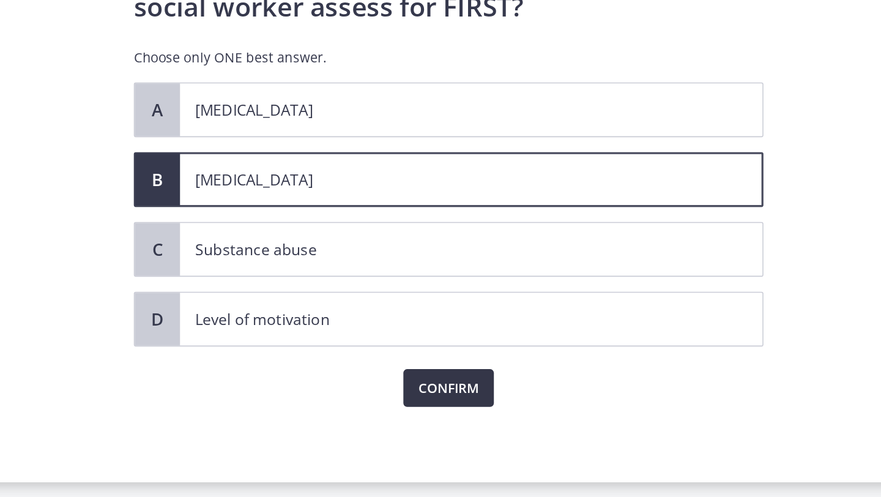
click at [549, 430] on span "Confirm" at bounding box center [557, 425] width 39 height 15
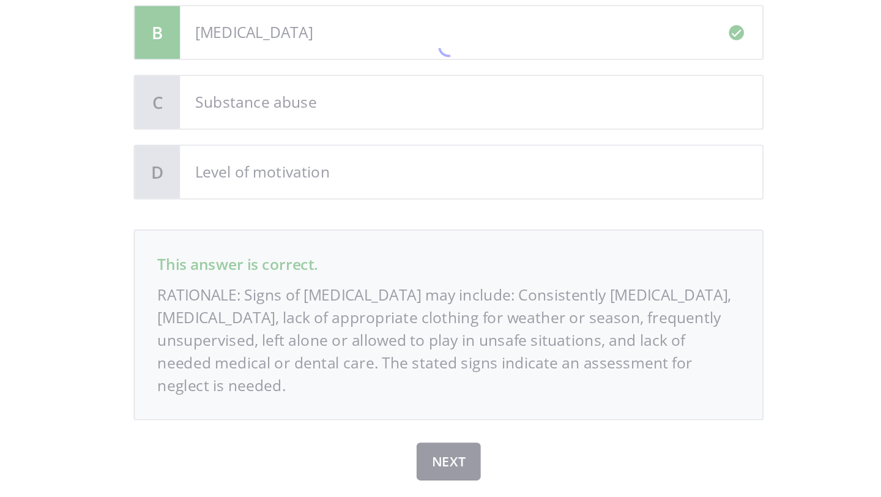
scroll to position [181, 0]
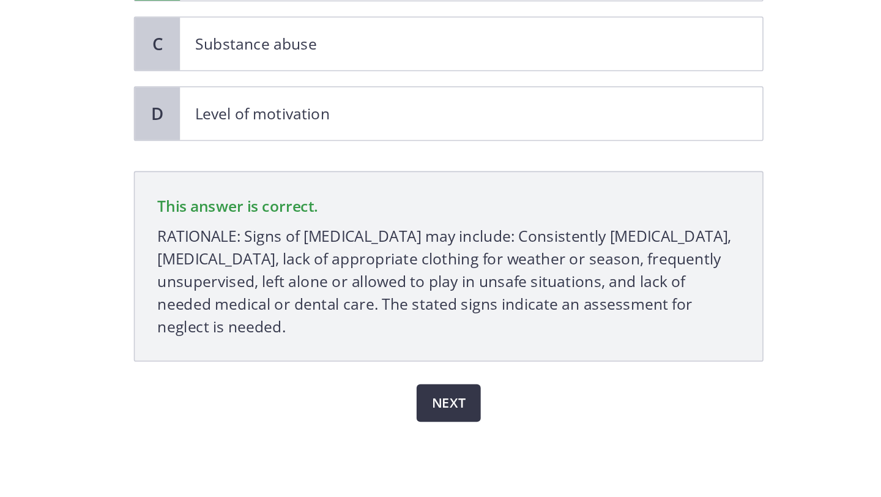
click at [559, 427] on span "Next" at bounding box center [558, 425] width 22 height 15
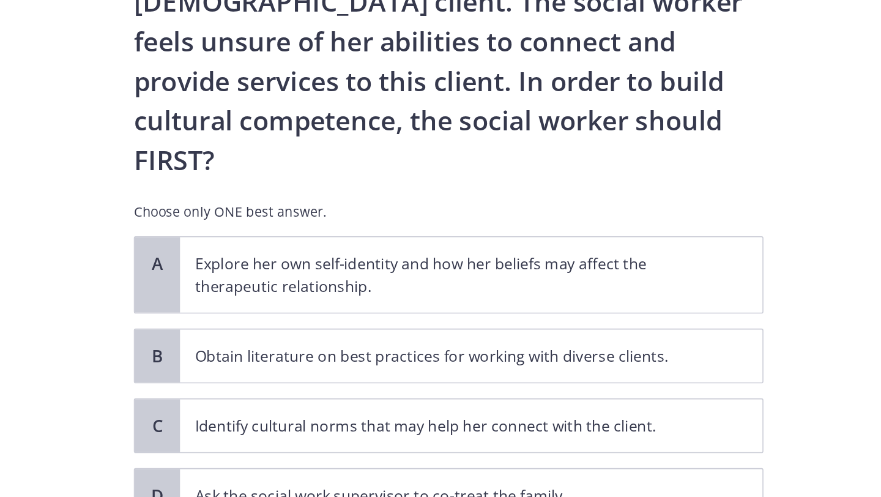
scroll to position [84, 0]
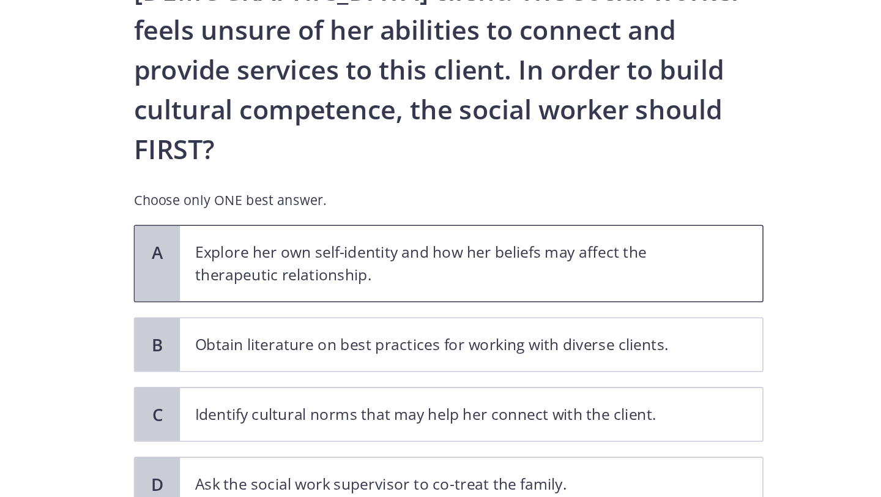
click at [500, 321] on p "Explore her own self-identity and how her beliefs may affect the therapeutic re…" at bounding box center [560, 335] width 334 height 29
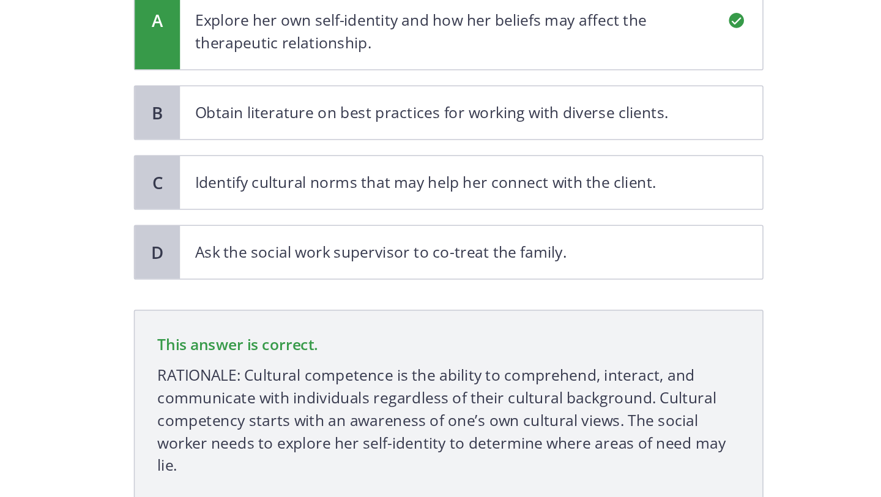
scroll to position [273, 0]
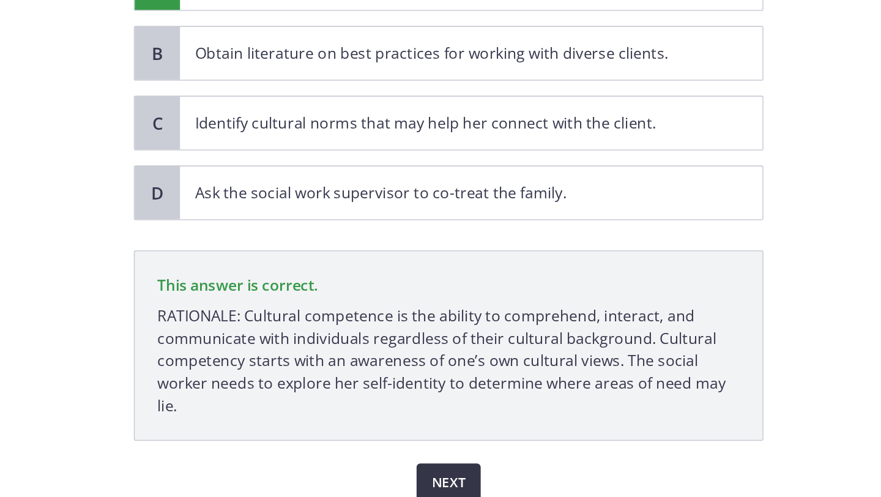
click at [561, 470] on span "Next" at bounding box center [558, 477] width 22 height 15
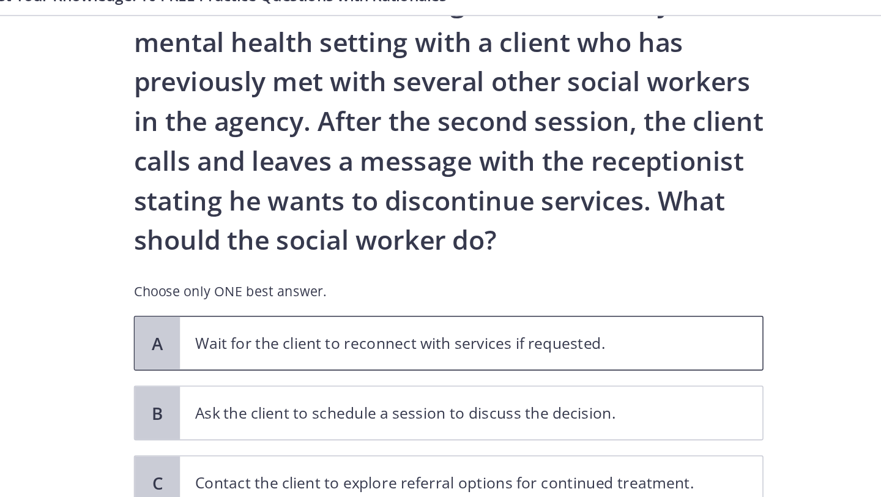
scroll to position [64, 0]
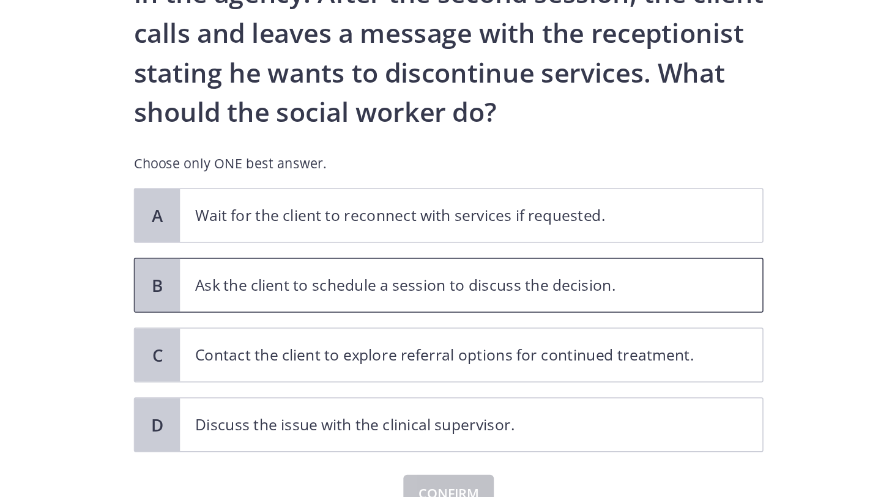
click at [519, 298] on span "Ask the client to schedule a session to discuss the decision." at bounding box center [573, 290] width 378 height 34
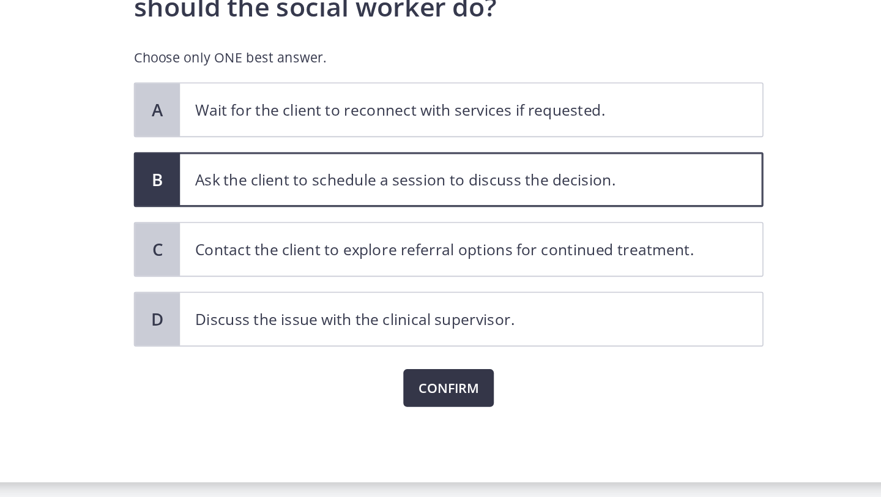
click at [544, 420] on span "Confirm" at bounding box center [557, 425] width 39 height 15
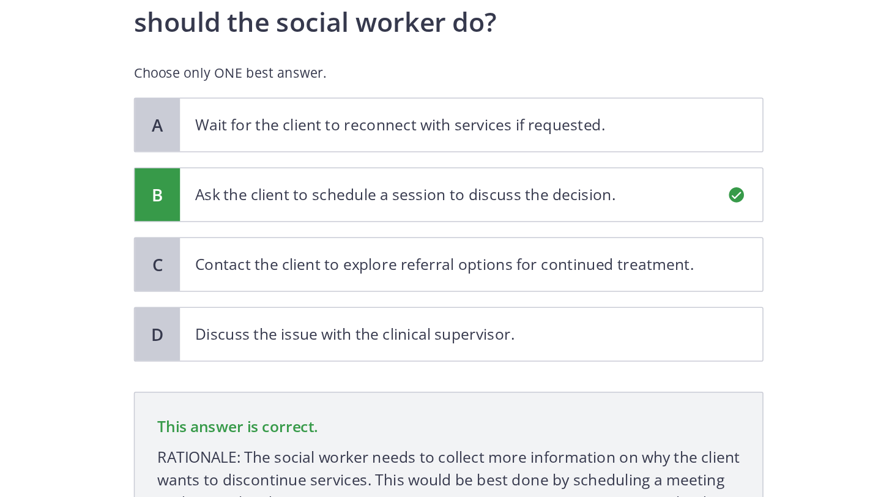
scroll to position [207, 0]
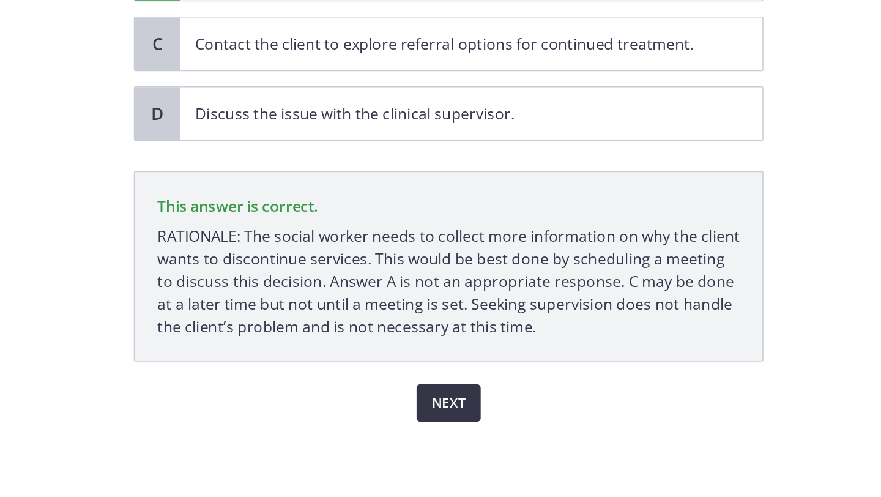
click at [568, 426] on span "Next" at bounding box center [558, 425] width 22 height 15
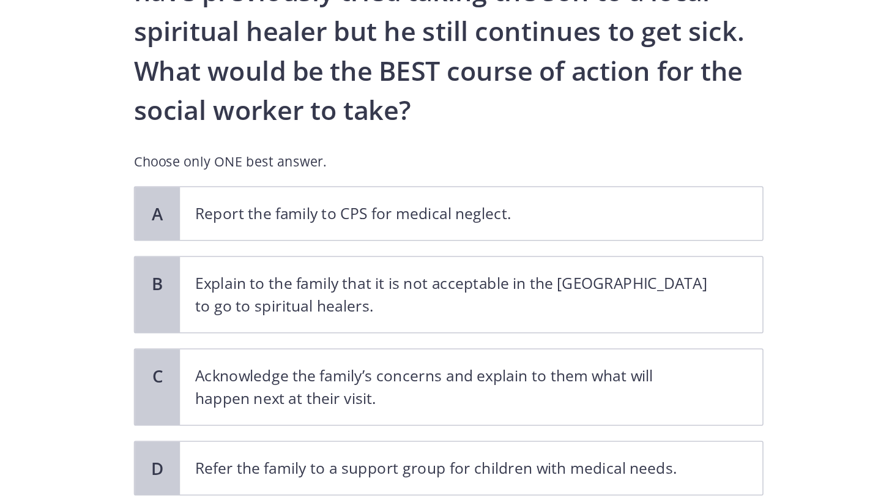
scroll to position [196, 0]
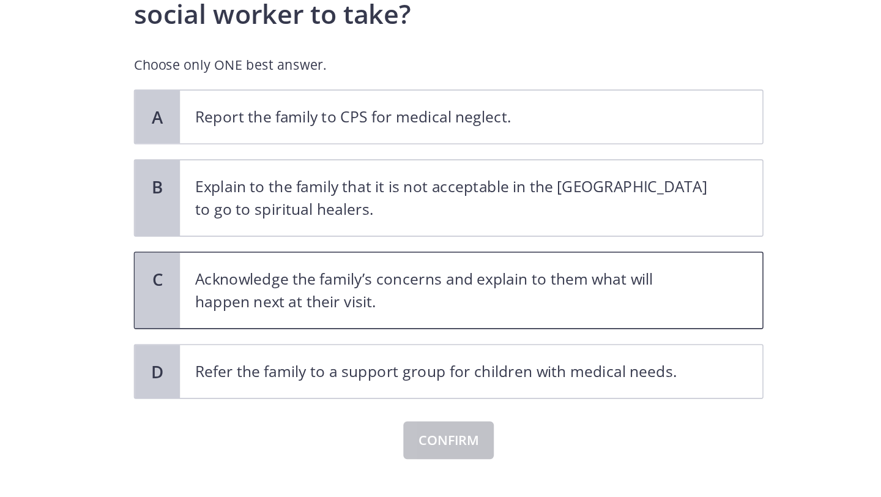
click at [547, 328] on p "Acknowledge the family’s concerns and explain to them what will happen next at …" at bounding box center [560, 328] width 334 height 29
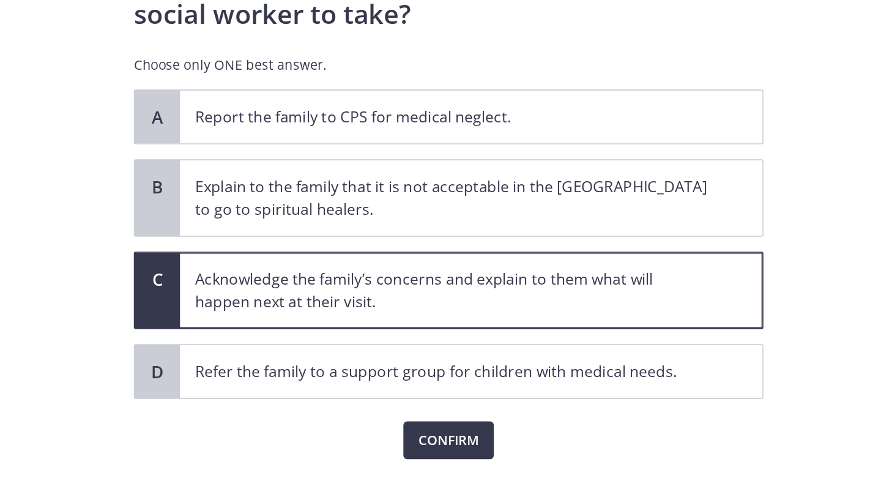
click at [579, 291] on div "Question 8 of 10 A family who has just immigrated to [GEOGRAPHIC_DATA] from [GE…" at bounding box center [558, 77] width 428 height 427
click at [568, 427] on span "Confirm" at bounding box center [557, 425] width 39 height 15
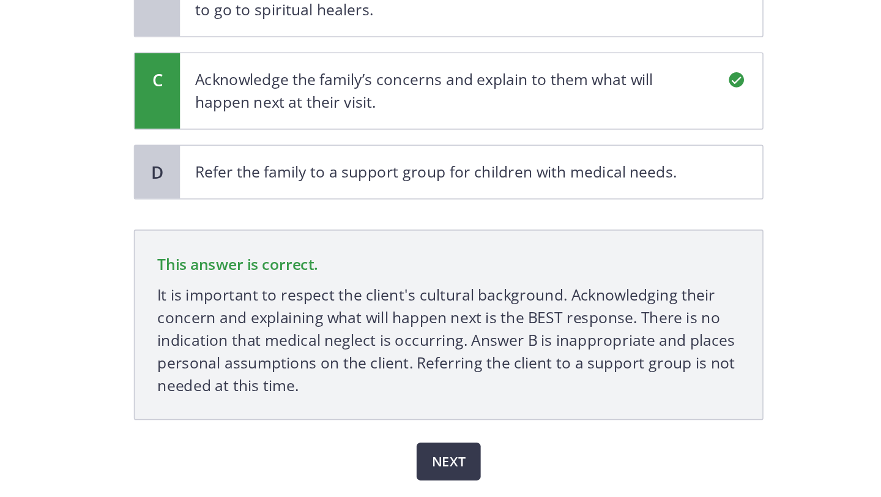
scroll to position [339, 0]
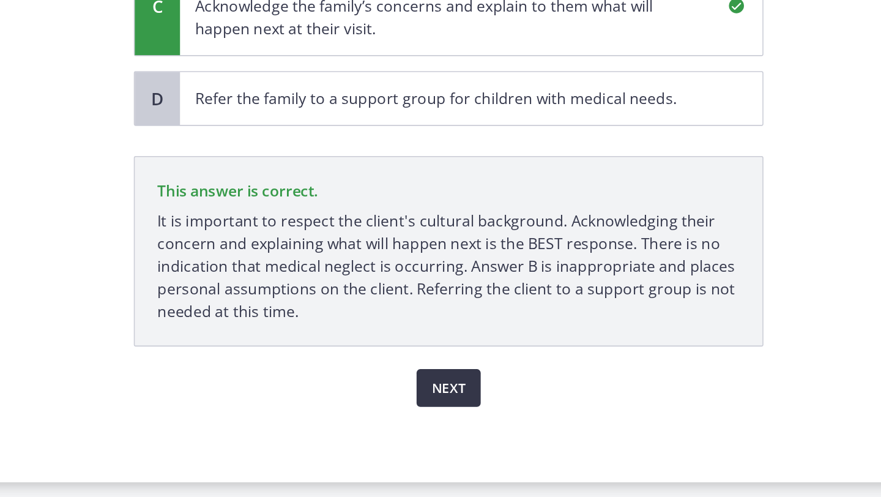
click at [564, 436] on button "Next" at bounding box center [558, 426] width 42 height 24
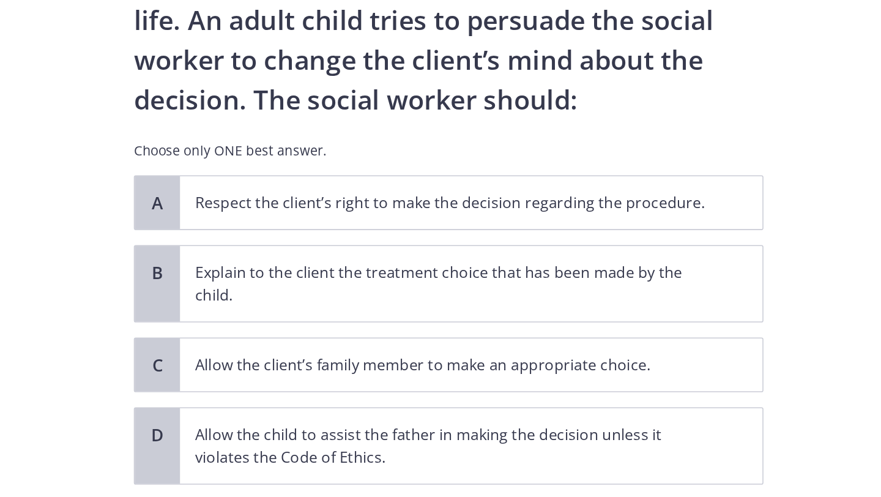
scroll to position [40, 0]
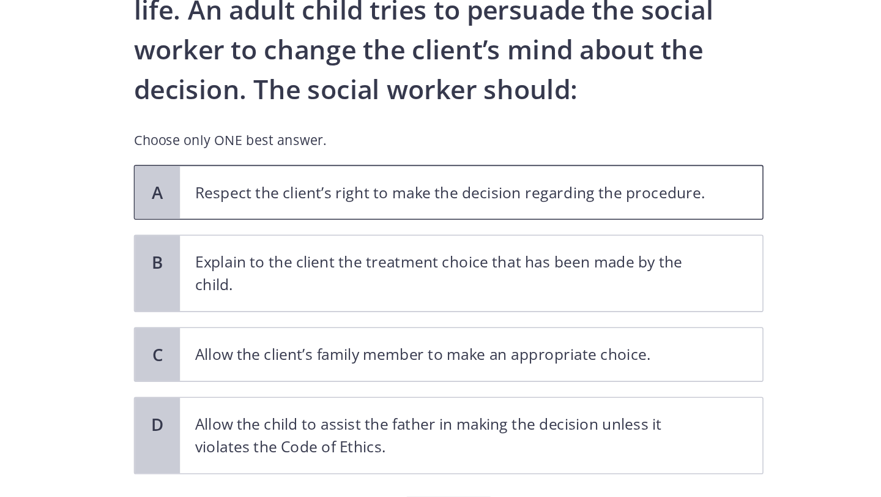
click at [535, 276] on span "Respect the client’s right to make the decision regarding the procedure." at bounding box center [573, 269] width 378 height 34
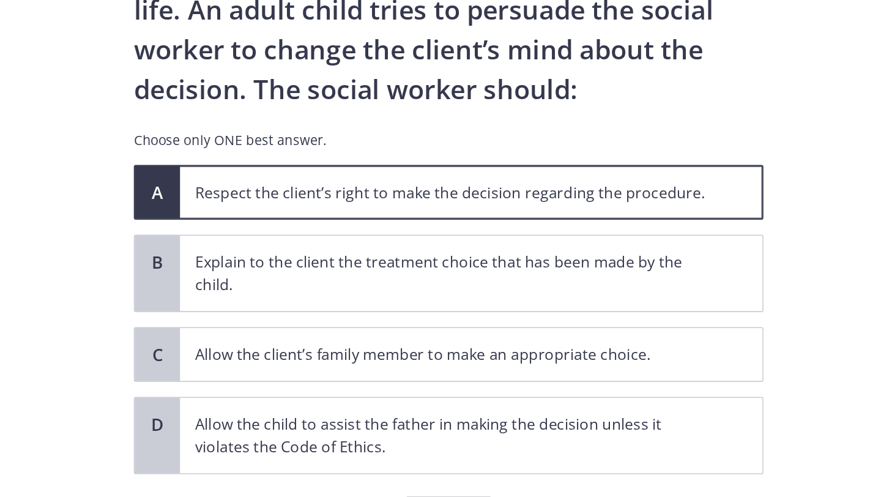
scroll to position [93, 0]
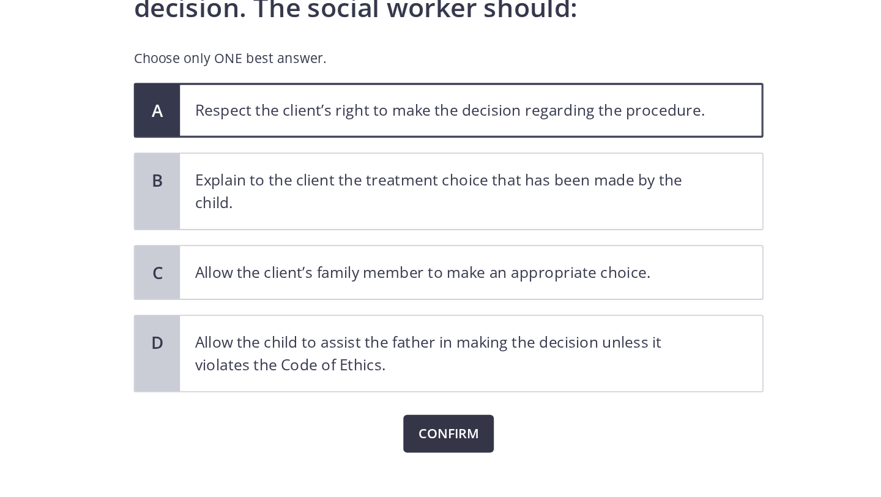
click at [554, 426] on span "Confirm" at bounding box center [557, 425] width 39 height 15
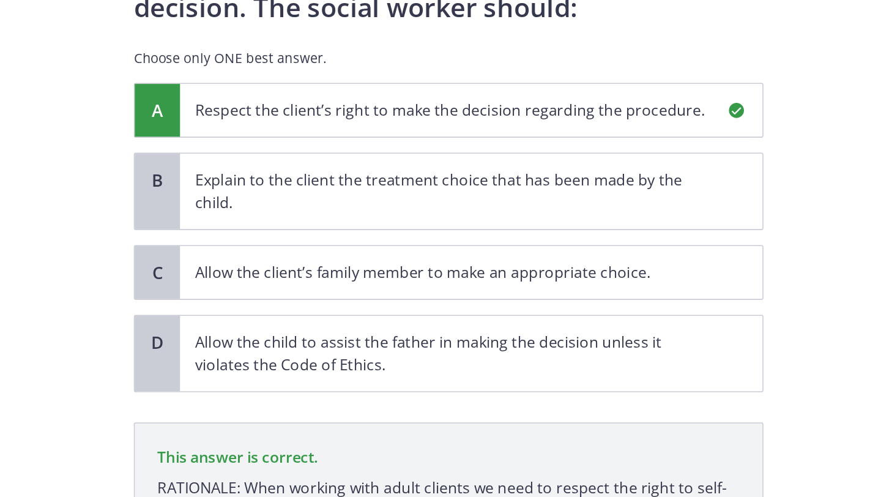
scroll to position [221, 0]
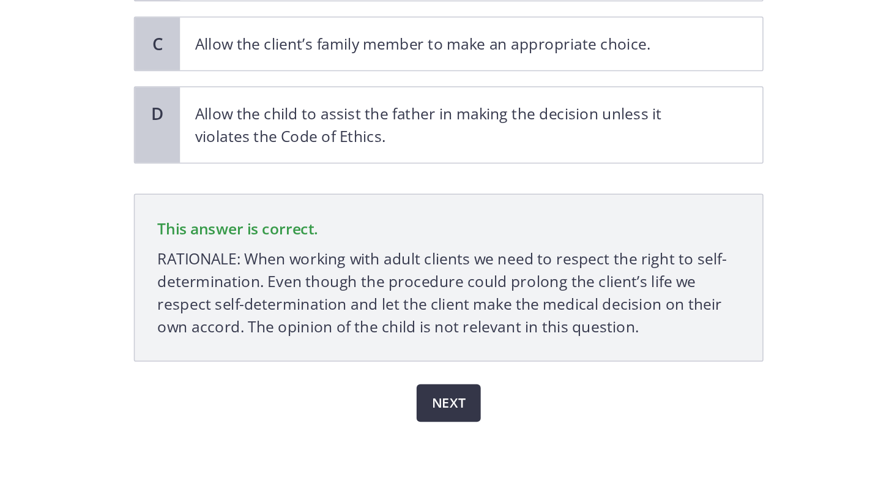
click at [555, 427] on span "Next" at bounding box center [558, 425] width 22 height 15
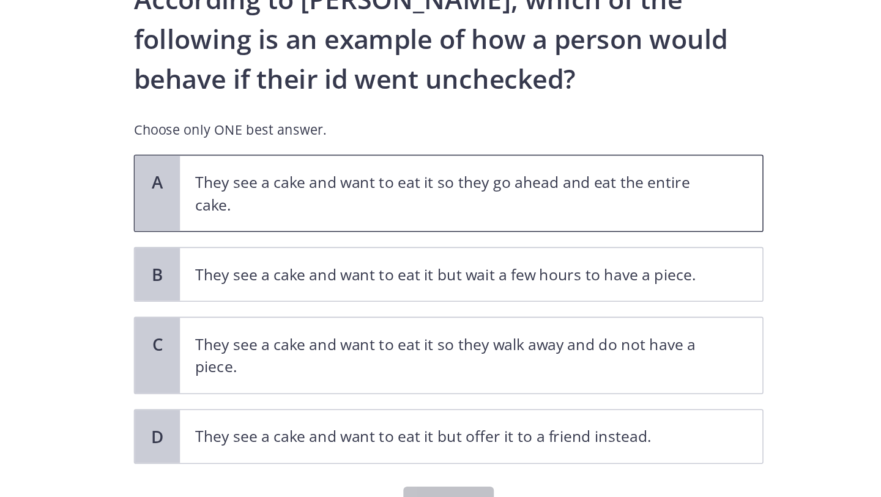
click at [520, 229] on span "They see a cake and want to eat it so they go ahead and eat the entire cake." at bounding box center [573, 213] width 378 height 49
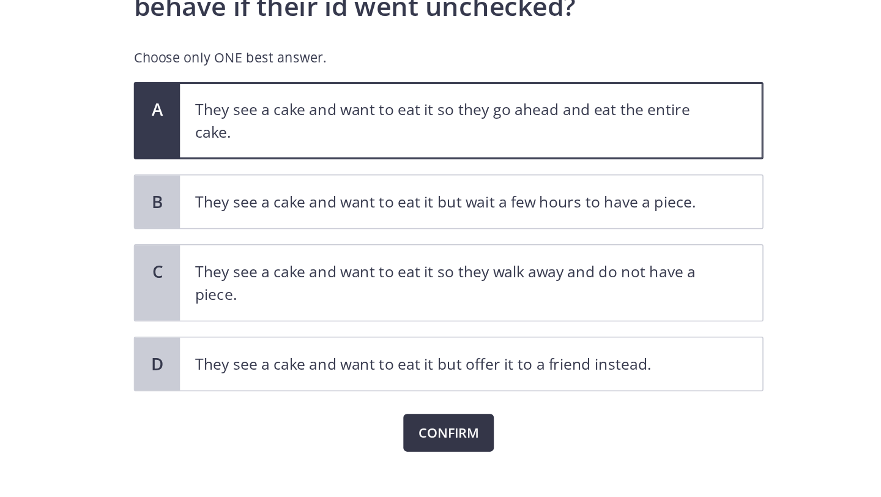
click at [549, 410] on span "Confirm" at bounding box center [557, 416] width 39 height 15
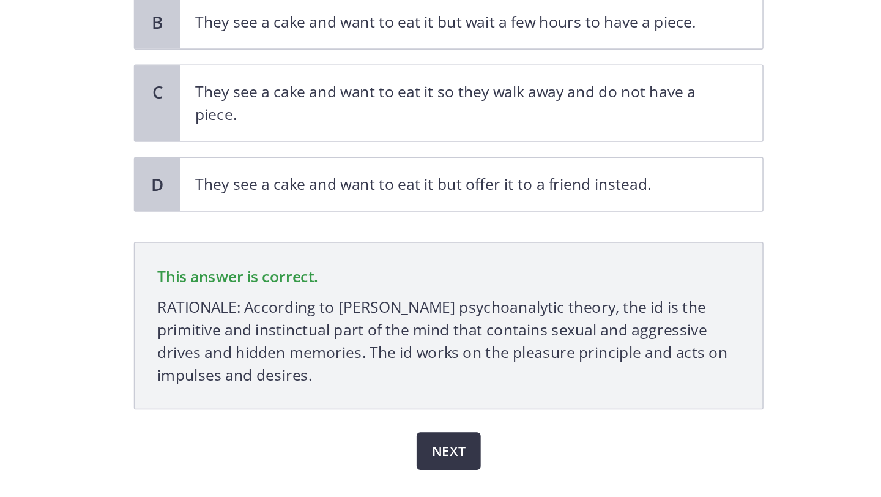
scroll to position [119, 0]
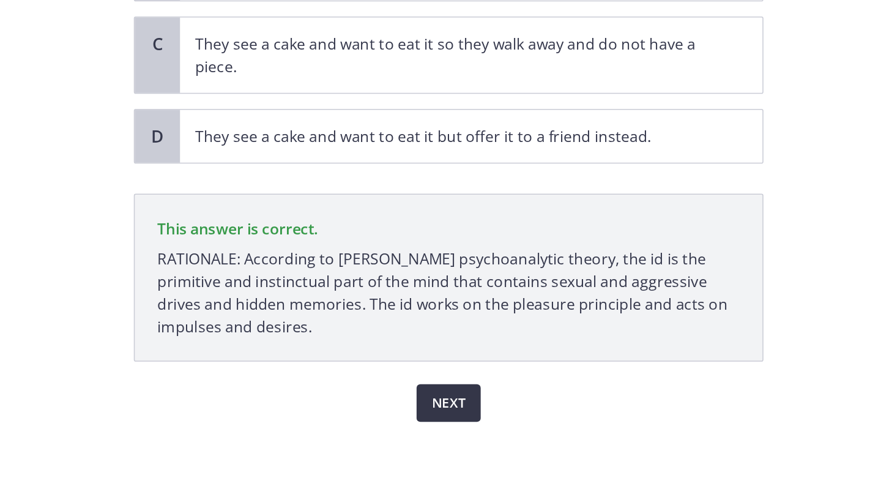
click at [554, 426] on span "Next" at bounding box center [558, 425] width 22 height 15
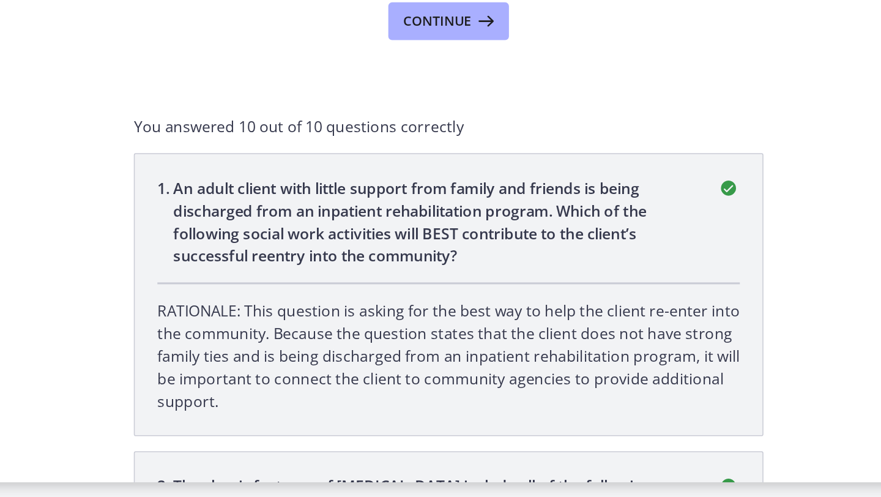
scroll to position [0, 0]
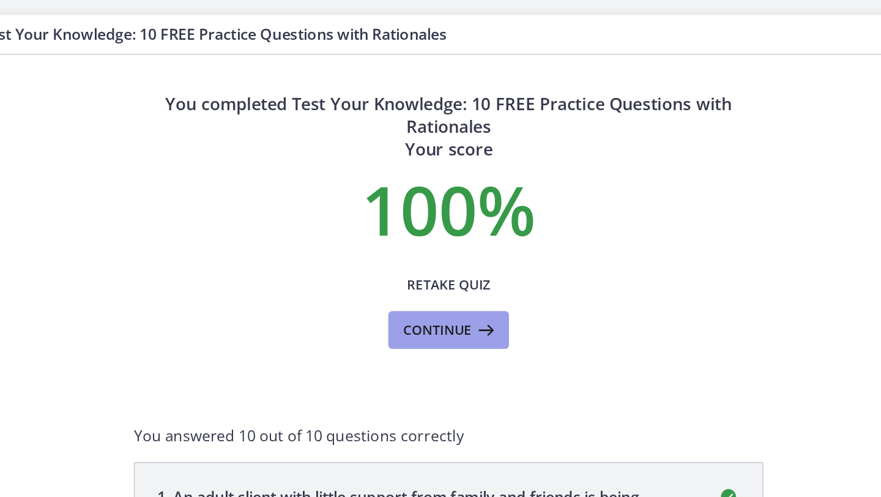
click at [541, 211] on span "Continue" at bounding box center [551, 214] width 44 height 15
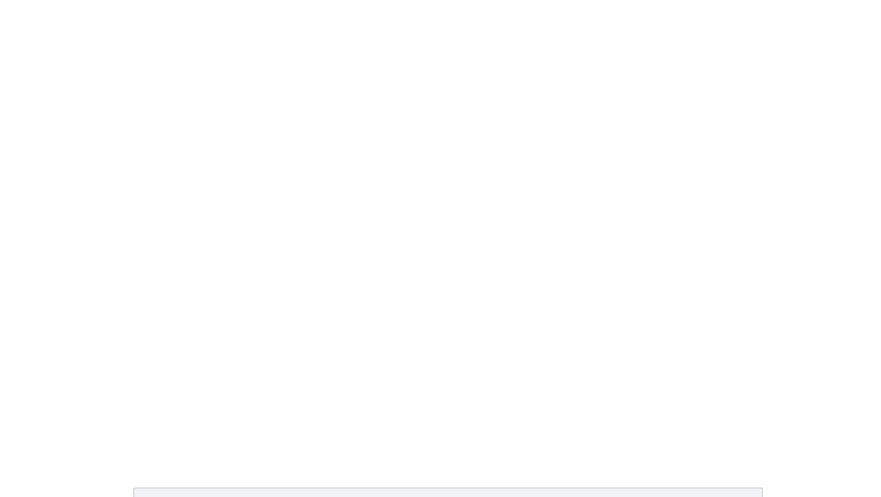
scroll to position [9, 0]
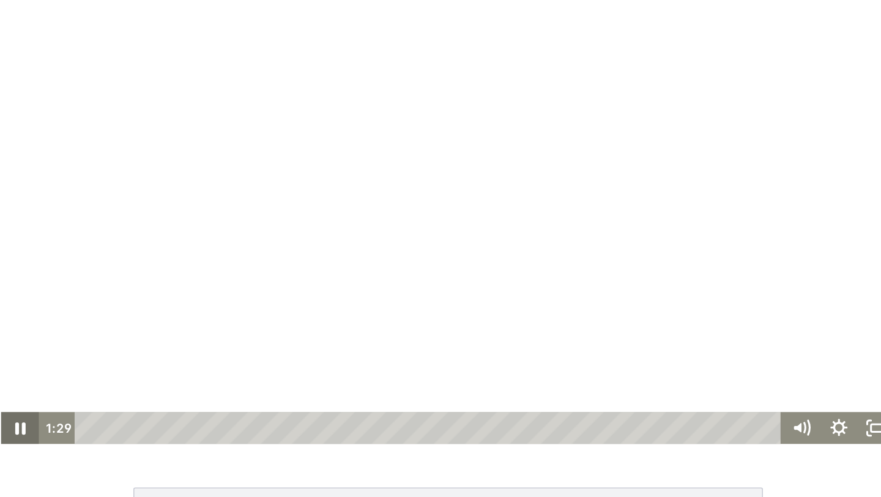
click at [0, 258] on icon "Pause" at bounding box center [0, 257] width 24 height 21
click at [0, 247] on icon "Play Video" at bounding box center [2, 257] width 24 height 21
click at [7, 259] on icon "Pause" at bounding box center [0, 257] width 29 height 25
click at [7, 259] on icon "Play Video" at bounding box center [2, 257] width 24 height 21
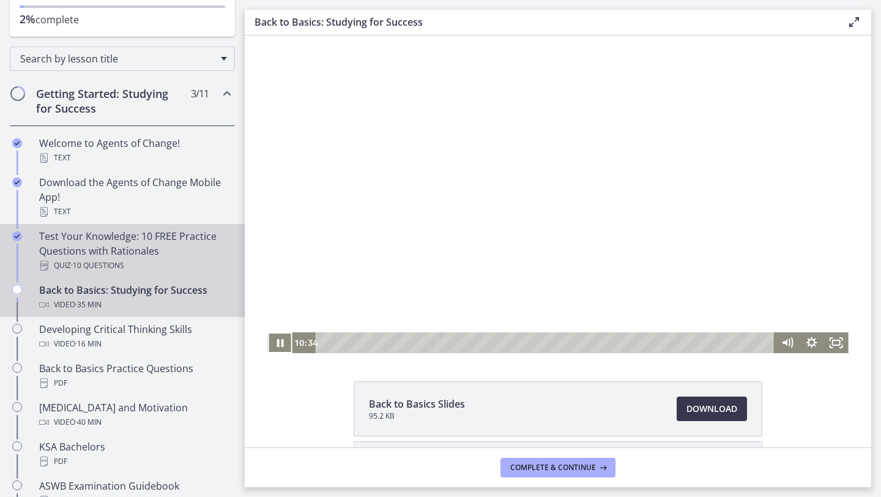
scroll to position [157, 0]
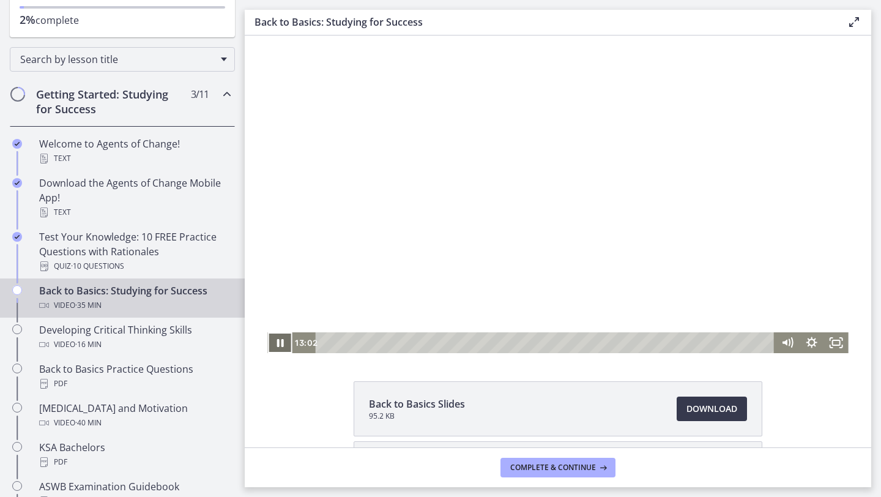
click at [281, 343] on icon "Pause" at bounding box center [279, 343] width 7 height 8
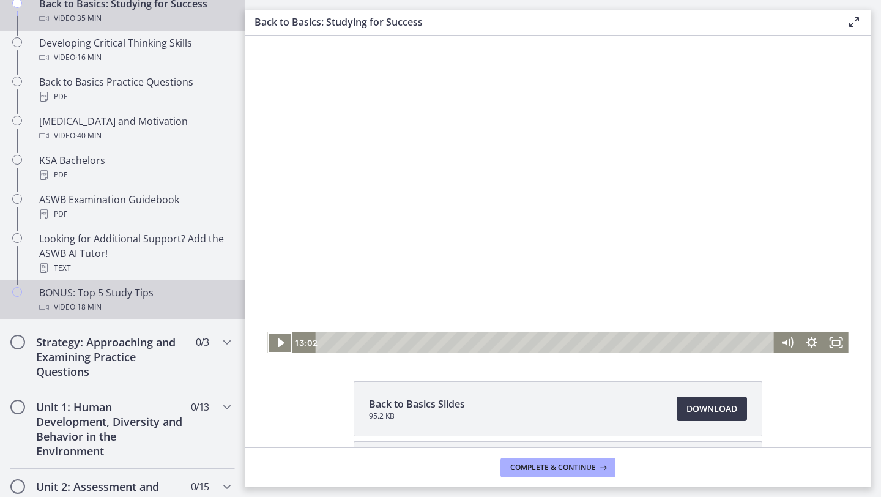
scroll to position [439, 0]
